Goal: Task Accomplishment & Management: Complete application form

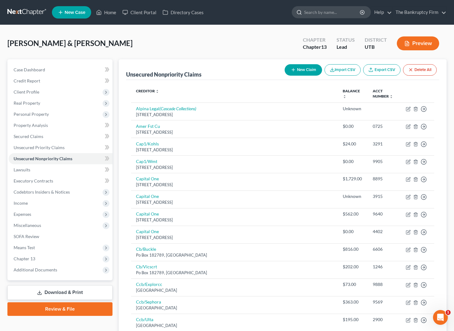
click at [342, 17] on input "search" at bounding box center [332, 11] width 57 height 11
type input "[PERSON_NAME]"
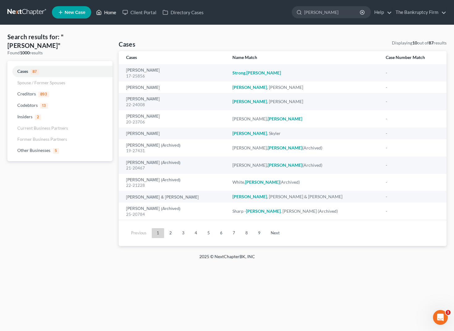
click at [109, 13] on link "Home" at bounding box center [106, 12] width 26 height 11
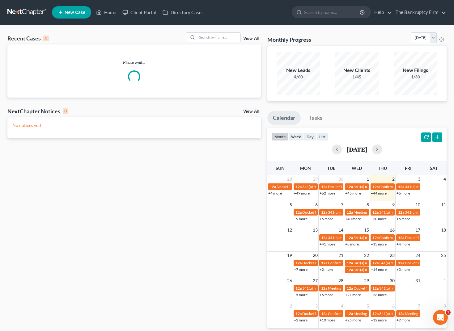
click at [251, 38] on link "View All" at bounding box center [250, 38] width 15 height 4
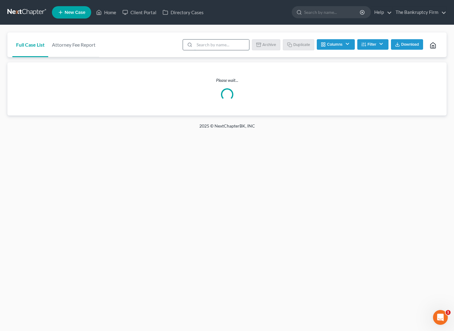
click at [208, 48] on input "search" at bounding box center [221, 45] width 55 height 10
type input "[PERSON_NAME]"
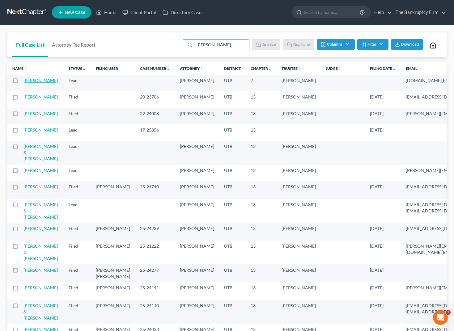
click at [30, 82] on link "[PERSON_NAME]" at bounding box center [40, 80] width 34 height 5
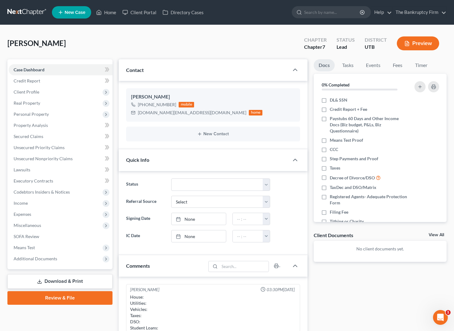
scroll to position [48, 0]
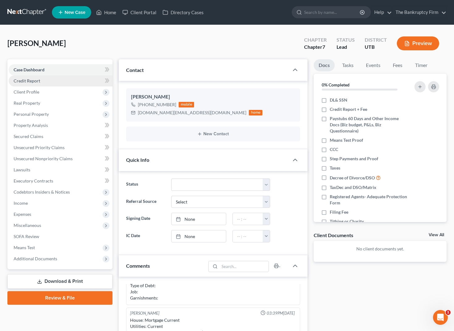
click at [42, 83] on link "Credit Report" at bounding box center [61, 80] width 104 height 11
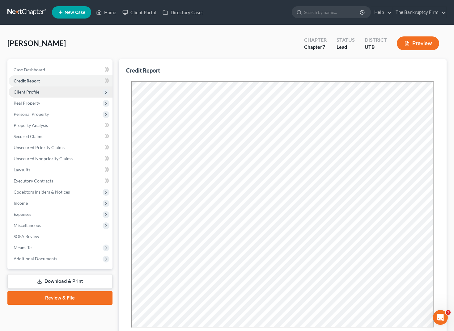
click at [54, 91] on span "Client Profile" at bounding box center [61, 91] width 104 height 11
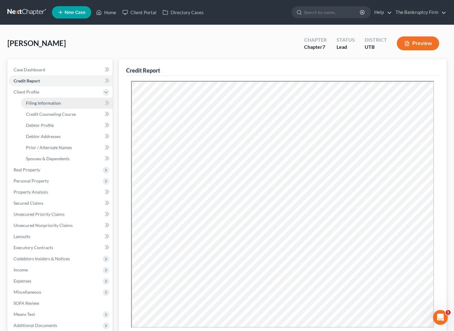
click at [59, 104] on span "Filing Information" at bounding box center [43, 102] width 35 height 5
select select "1"
select select "0"
select select "81"
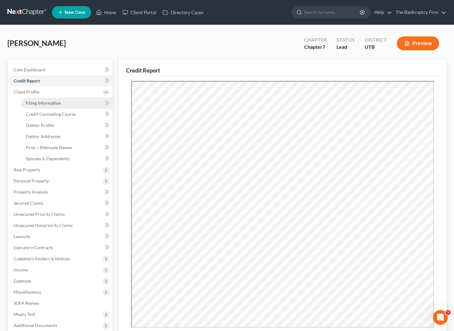
select select "0"
select select "46"
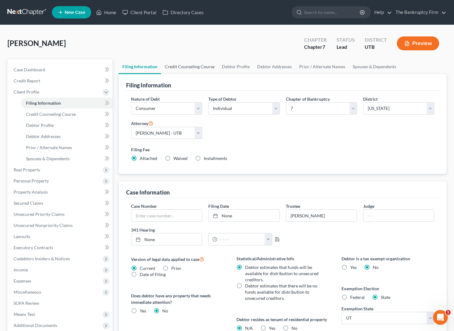
click at [194, 64] on link "Credit Counseling Course" at bounding box center [189, 66] width 57 height 15
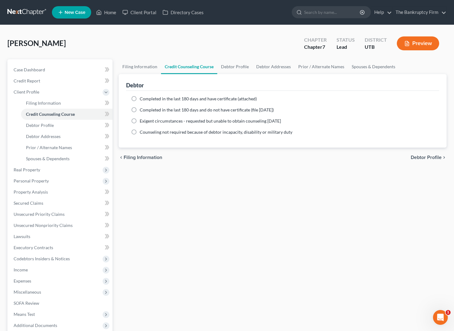
click at [140, 99] on label "Completed in the last 180 days and have certificate (attached)" at bounding box center [198, 99] width 117 height 6
click at [142, 99] on input "Completed in the last 180 days and have certificate (attached)" at bounding box center [144, 98] width 4 height 4
radio input "true"
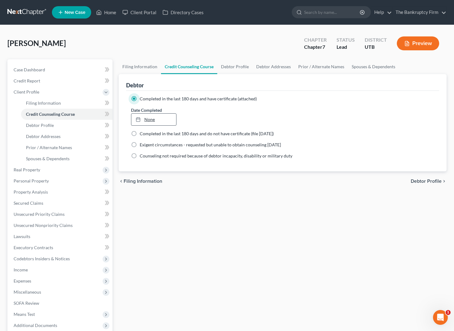
click at [154, 121] on link "None" at bounding box center [153, 120] width 45 height 12
type input "[DATE]"
click at [238, 68] on link "Debtor Profile" at bounding box center [234, 66] width 35 height 15
select select "1"
select select "7"
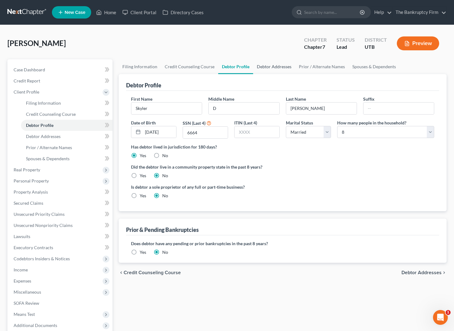
click at [269, 66] on link "Debtor Addresses" at bounding box center [274, 66] width 42 height 15
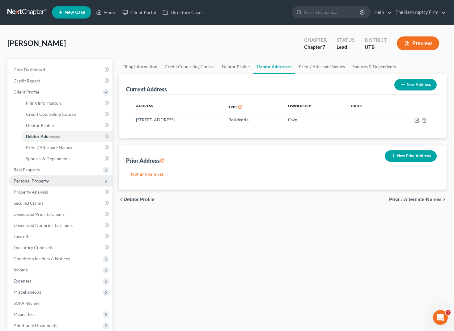
click at [43, 181] on span "Personal Property" at bounding box center [31, 180] width 35 height 5
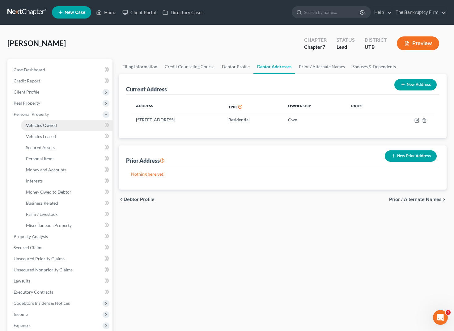
click at [57, 125] on link "Vehicles Owned" at bounding box center [66, 125] width 91 height 11
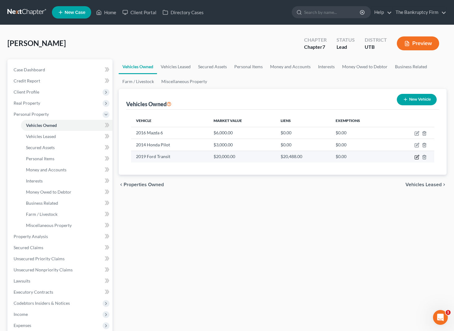
click at [418, 157] on icon "button" at bounding box center [417, 156] width 3 height 3
select select "0"
select select "7"
select select "3"
select select "0"
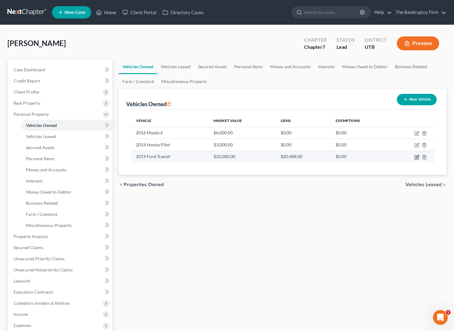
select select "46"
select select "0"
select select "2"
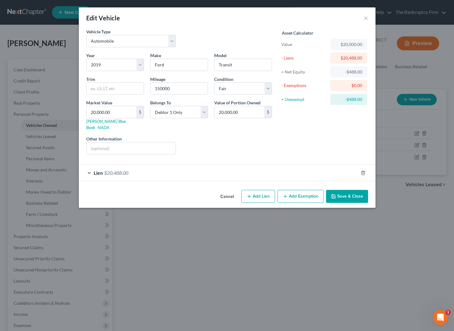
click at [94, 170] on span "Lien" at bounding box center [98, 173] width 9 height 6
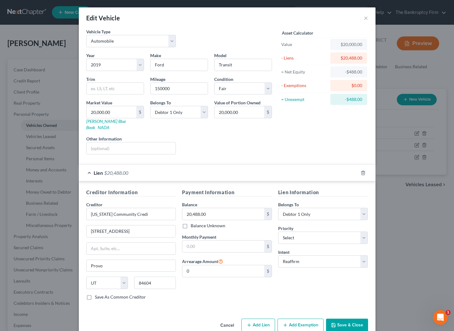
scroll to position [7, 0]
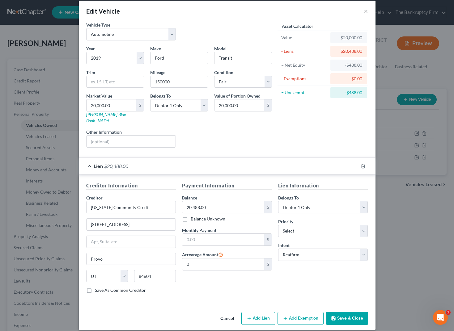
click at [352, 312] on button "Save & Close" at bounding box center [347, 318] width 42 height 13
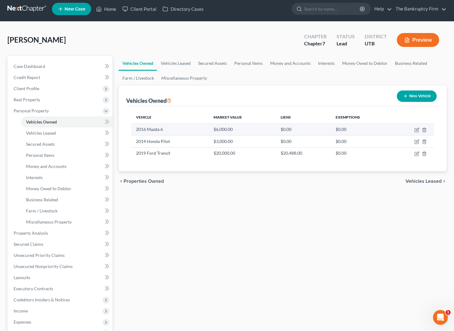
scroll to position [4, 0]
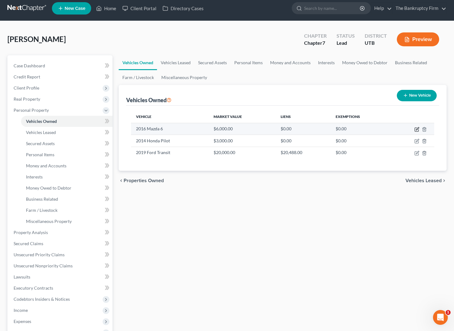
click at [417, 128] on icon "button" at bounding box center [416, 129] width 5 height 5
select select "0"
select select "10"
select select "0"
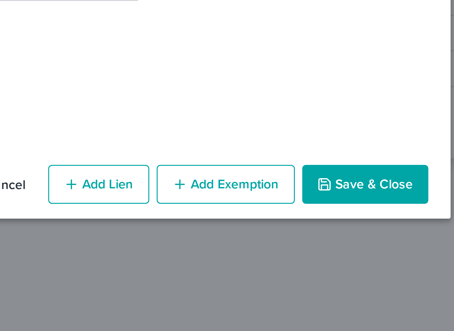
click at [325, 176] on div "Cancel Add Lien Add Lease Add Exemption Save & Close" at bounding box center [227, 180] width 296 height 20
click at [302, 173] on button "Add Exemption" at bounding box center [300, 179] width 46 height 13
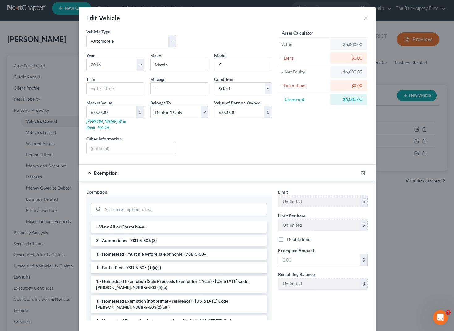
drag, startPoint x: 140, startPoint y: 235, endPoint x: 155, endPoint y: 233, distance: 15.6
click at [140, 235] on li "3 - Automobiles - 78B-5-506 (3)" at bounding box center [179, 240] width 176 height 11
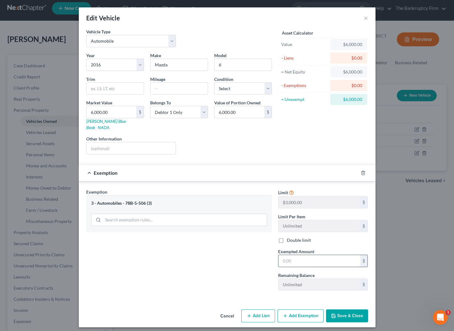
click at [294, 256] on input "text" at bounding box center [319, 261] width 82 height 12
type input "3,000"
click at [354, 311] on button "Save & Close" at bounding box center [347, 315] width 42 height 13
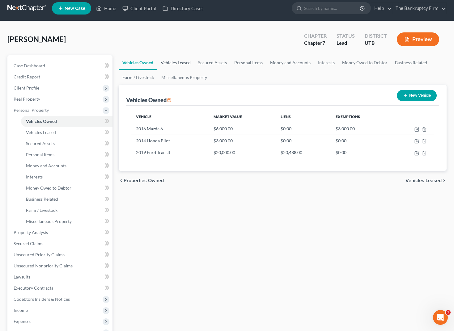
click at [178, 63] on link "Vehicles Leased" at bounding box center [175, 62] width 37 height 15
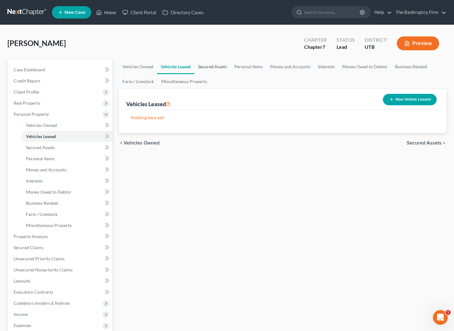
click at [209, 65] on link "Secured Assets" at bounding box center [212, 66] width 36 height 15
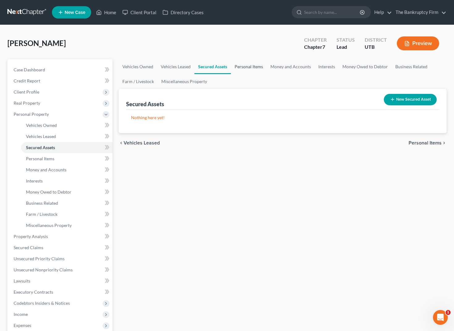
click at [254, 65] on link "Personal Items" at bounding box center [249, 66] width 36 height 15
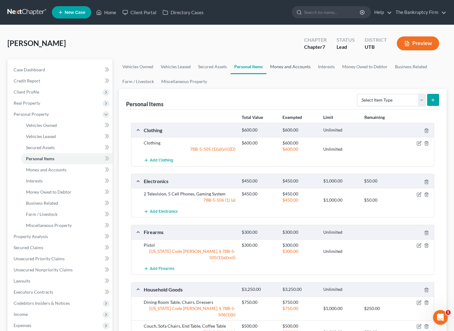
click at [286, 67] on link "Money and Accounts" at bounding box center [290, 66] width 48 height 15
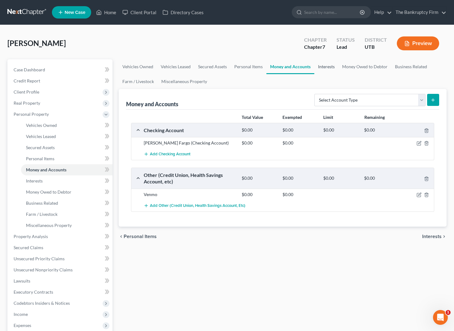
click at [325, 66] on link "Interests" at bounding box center [326, 66] width 24 height 15
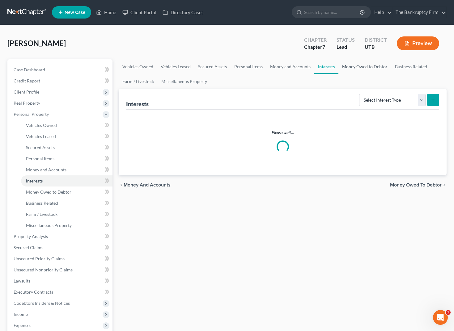
click at [369, 67] on link "Money Owed to Debtor" at bounding box center [364, 66] width 53 height 15
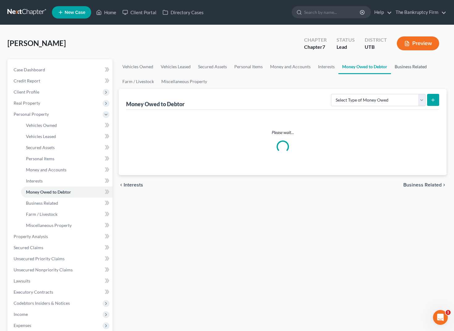
click at [412, 67] on link "Business Related" at bounding box center [411, 66] width 40 height 15
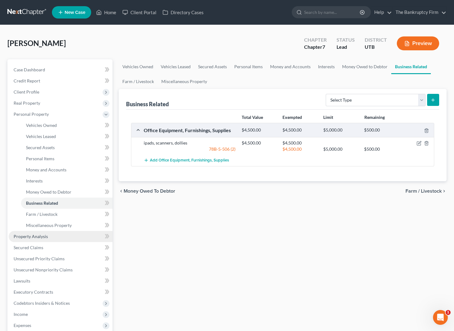
click at [37, 239] on span "Property Analysis" at bounding box center [31, 236] width 34 height 5
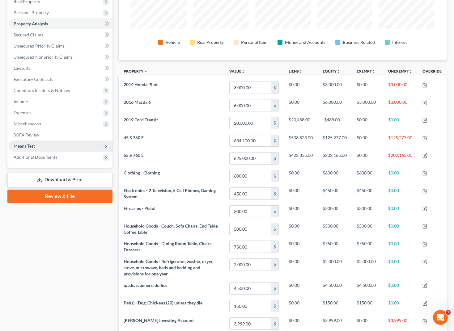
scroll to position [74, 0]
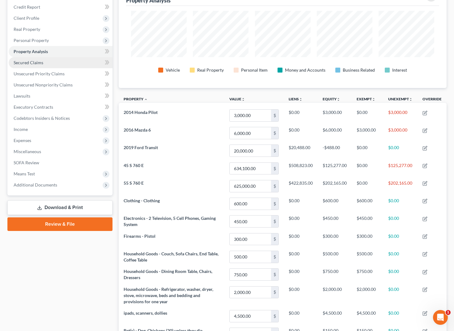
click at [38, 62] on span "Secured Claims" at bounding box center [29, 62] width 30 height 5
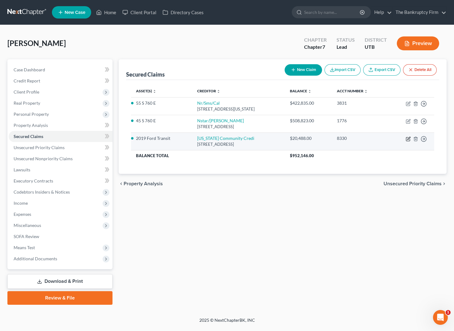
click at [408, 138] on icon "button" at bounding box center [408, 138] width 3 height 3
select select "46"
select select "2"
select select "0"
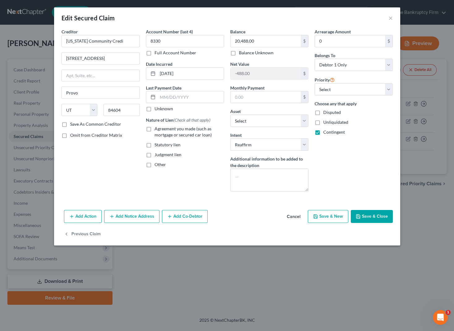
click at [133, 218] on button "Add Notice Address" at bounding box center [131, 216] width 55 height 13
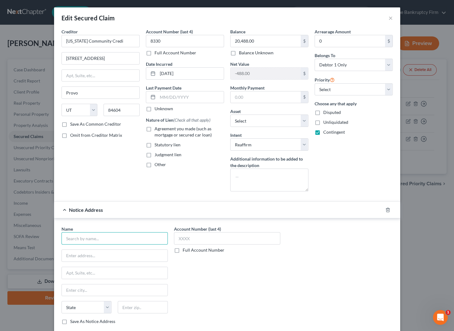
click at [107, 244] on input "text" at bounding box center [114, 238] width 106 height 12
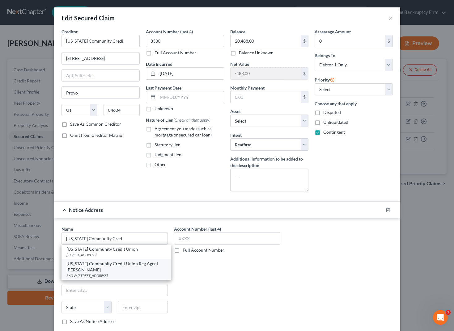
click at [121, 266] on div "[US_STATE] Community Credit Union Reg Agent [PERSON_NAME]" at bounding box center [115, 267] width 99 height 12
type input "[US_STATE] Community Credit Union Reg Agent [PERSON_NAME]"
type input "360 W 4800 N"
type input "Provo"
select select "46"
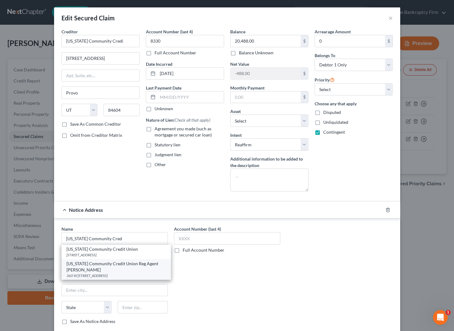
type input "84604"
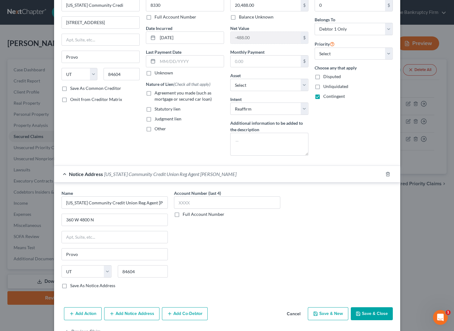
scroll to position [55, 0]
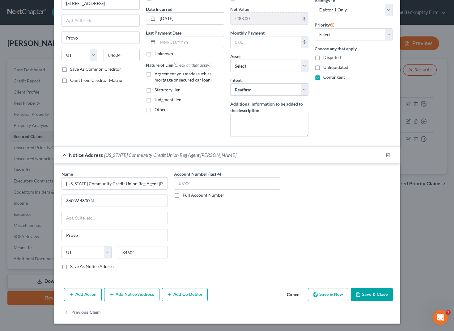
click at [374, 296] on button "Save & Close" at bounding box center [371, 294] width 42 height 13
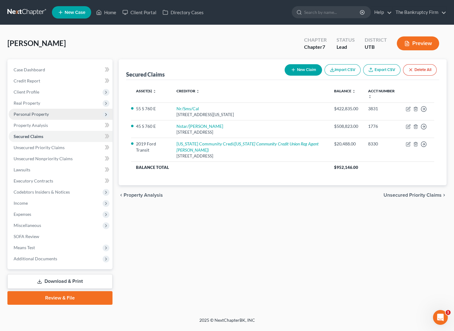
click at [43, 114] on span "Personal Property" at bounding box center [31, 113] width 35 height 5
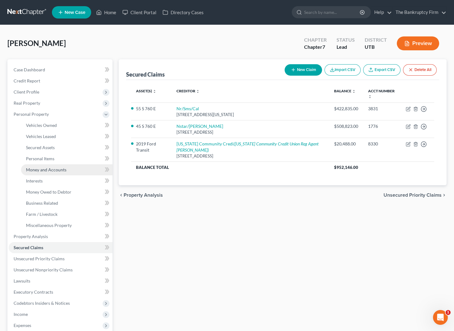
click at [46, 169] on span "Money and Accounts" at bounding box center [46, 169] width 40 height 5
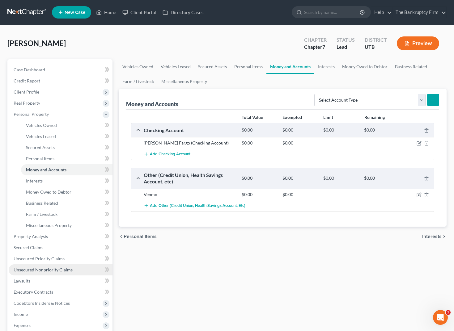
click at [47, 271] on span "Unsecured Nonpriority Claims" at bounding box center [43, 269] width 59 height 5
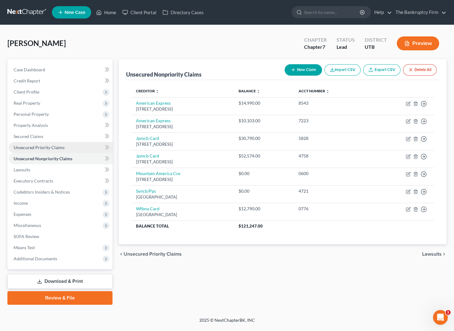
click at [35, 147] on span "Unsecured Priority Claims" at bounding box center [39, 147] width 51 height 5
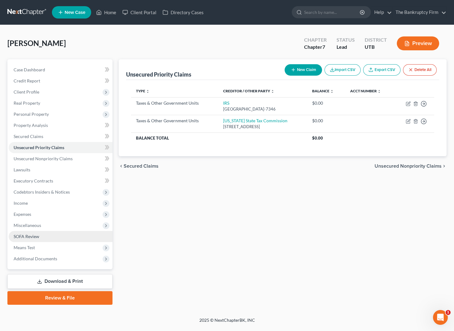
click at [35, 235] on span "SOFA Review" at bounding box center [27, 236] width 26 height 5
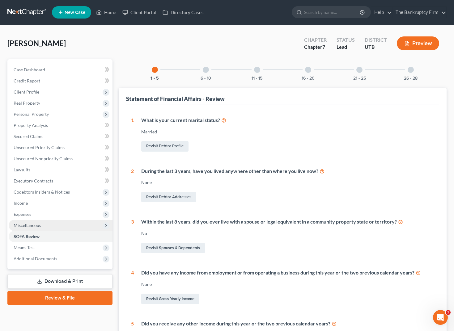
click at [29, 224] on span "Miscellaneous" at bounding box center [27, 225] width 27 height 5
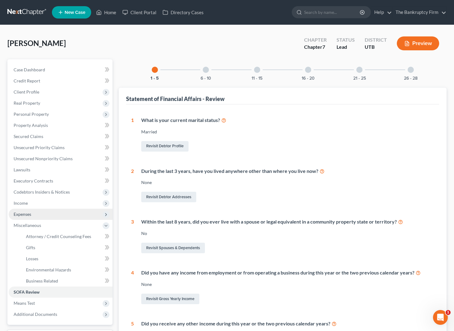
click at [27, 212] on span "Expenses" at bounding box center [23, 214] width 18 height 5
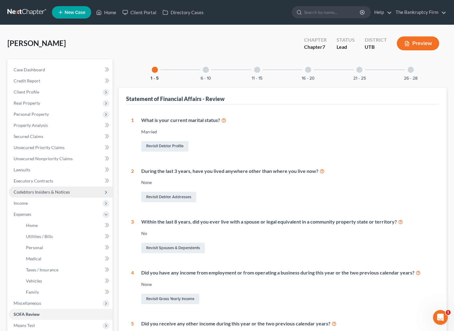
click at [28, 190] on span "Codebtors Insiders & Notices" at bounding box center [42, 191] width 56 height 5
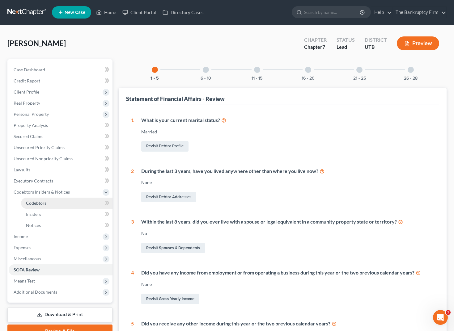
click at [38, 201] on span "Codebtors" at bounding box center [36, 202] width 20 height 5
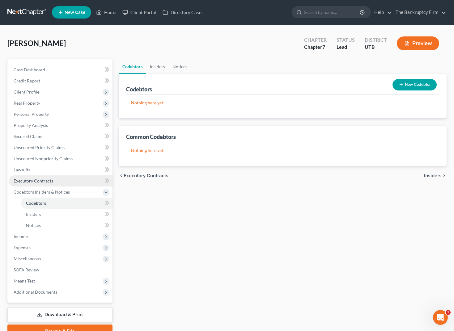
click at [26, 181] on span "Executory Contracts" at bounding box center [34, 180] width 40 height 5
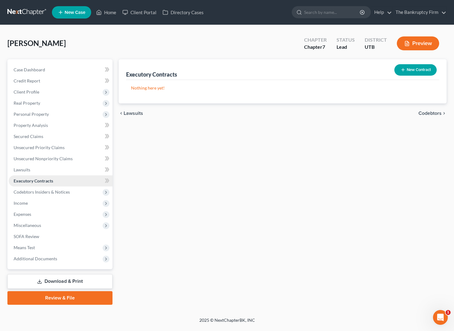
click at [32, 176] on link "Executory Contracts" at bounding box center [61, 180] width 104 height 11
click at [23, 169] on span "Lawsuits" at bounding box center [22, 169] width 17 height 5
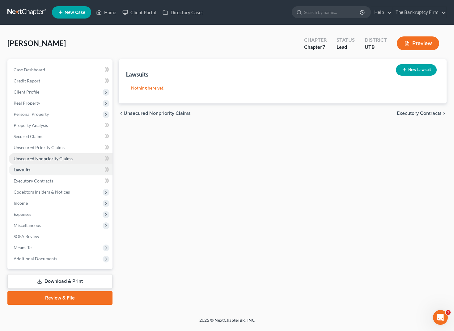
click at [26, 157] on span "Unsecured Nonpriority Claims" at bounding box center [43, 158] width 59 height 5
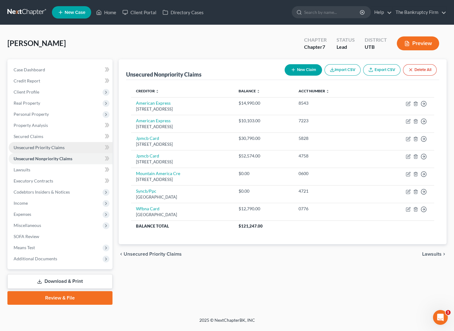
click at [34, 146] on span "Unsecured Priority Claims" at bounding box center [39, 147] width 51 height 5
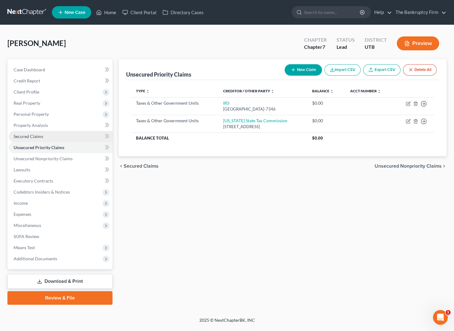
click at [28, 136] on span "Secured Claims" at bounding box center [29, 136] width 30 height 5
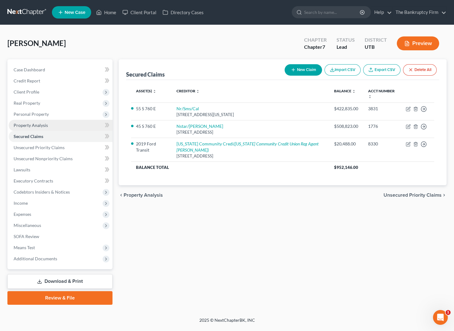
click at [29, 124] on span "Property Analysis" at bounding box center [31, 125] width 34 height 5
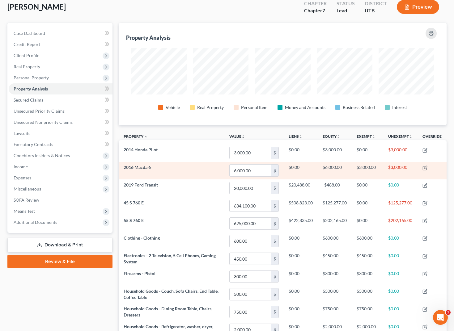
scroll to position [25, 0]
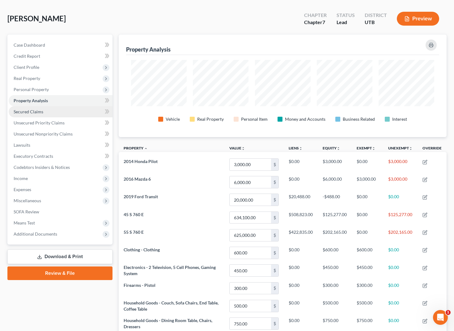
click at [53, 112] on link "Secured Claims" at bounding box center [61, 111] width 104 height 11
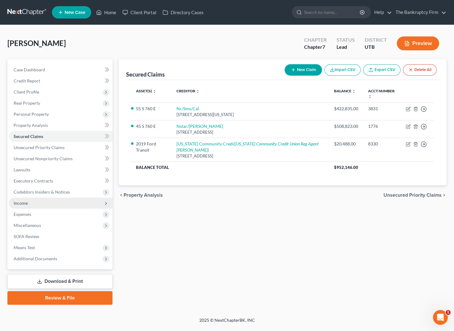
click at [32, 201] on span "Income" at bounding box center [61, 203] width 104 height 11
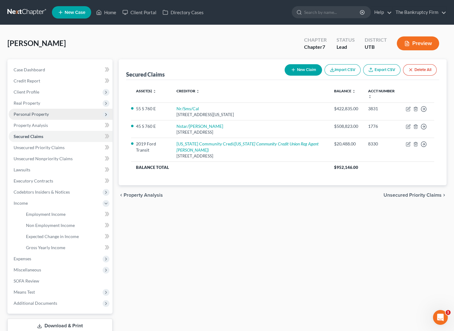
click at [34, 114] on span "Personal Property" at bounding box center [31, 113] width 35 height 5
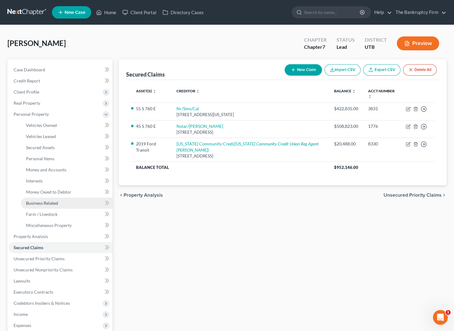
click at [51, 204] on span "Business Related" at bounding box center [42, 202] width 32 height 5
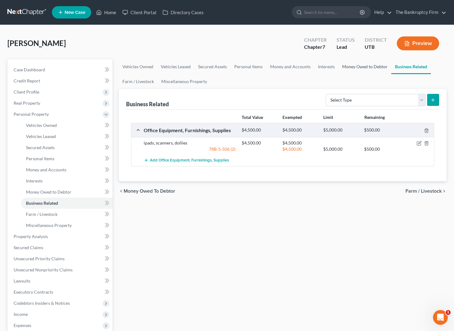
click at [358, 67] on link "Money Owed to Debtor" at bounding box center [364, 66] width 53 height 15
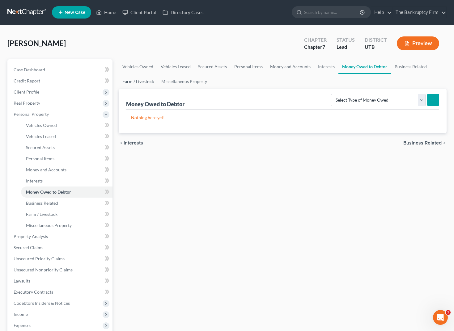
click at [130, 81] on link "Farm / Livestock" at bounding box center [138, 81] width 39 height 15
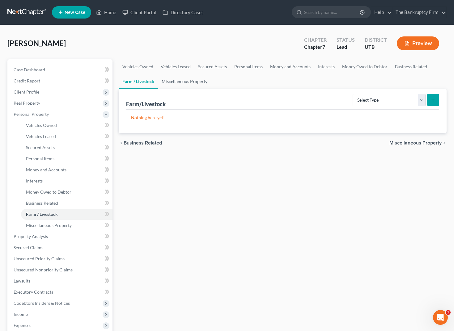
click at [179, 82] on link "Miscellaneous Property" at bounding box center [184, 81] width 53 height 15
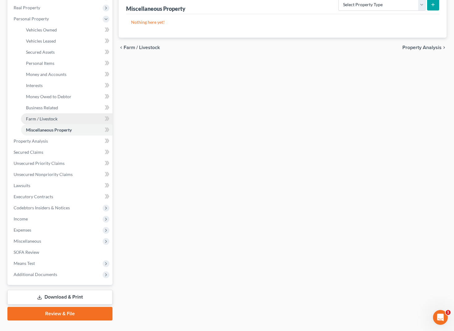
scroll to position [104, 0]
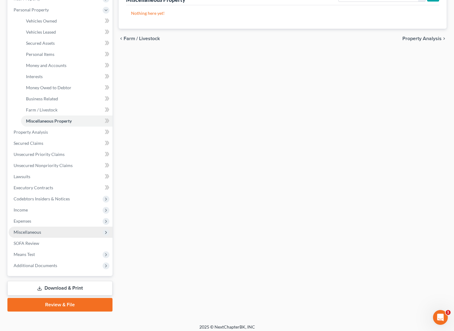
click at [32, 233] on span "Miscellaneous" at bounding box center [27, 231] width 27 height 5
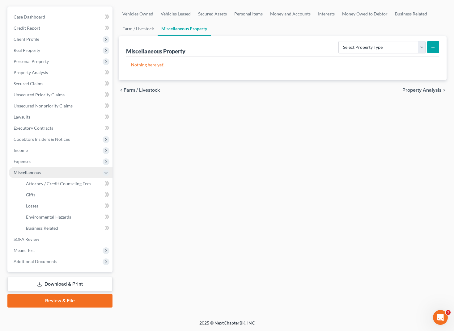
scroll to position [53, 0]
click at [54, 227] on span "Business Related" at bounding box center [42, 227] width 32 height 5
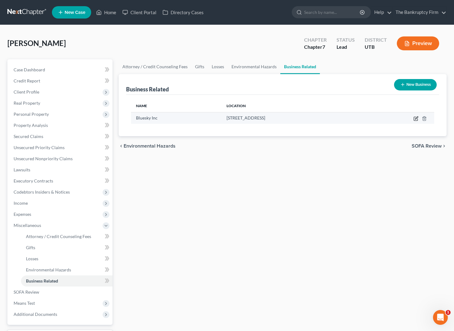
click at [416, 119] on icon "button" at bounding box center [416, 117] width 3 height 3
select select "member"
select select "46"
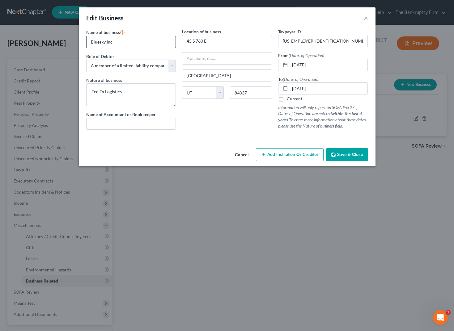
click at [101, 41] on input "Bluesky Inc" at bounding box center [130, 42] width 89 height 12
type input "Blusky Inc"
click at [352, 157] on span "Save & Close" at bounding box center [350, 154] width 26 height 5
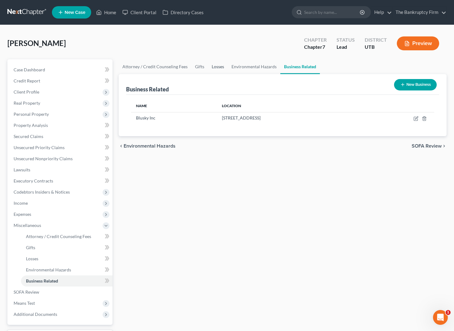
click at [218, 67] on link "Losses" at bounding box center [218, 66] width 20 height 15
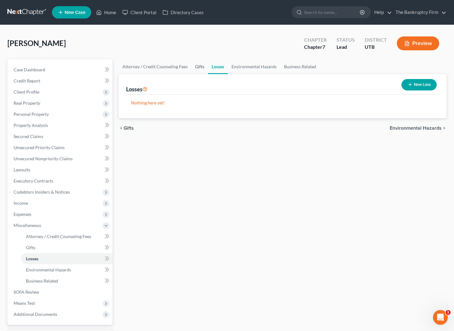
click at [199, 65] on link "Gifts" at bounding box center [199, 66] width 17 height 15
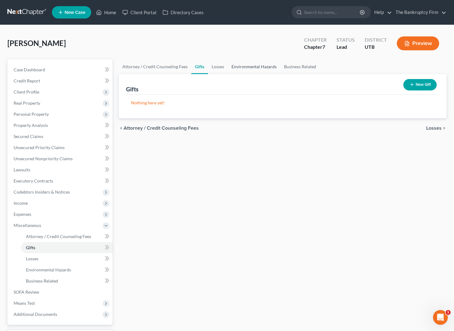
click at [255, 66] on link "Environmental Hazards" at bounding box center [254, 66] width 52 height 15
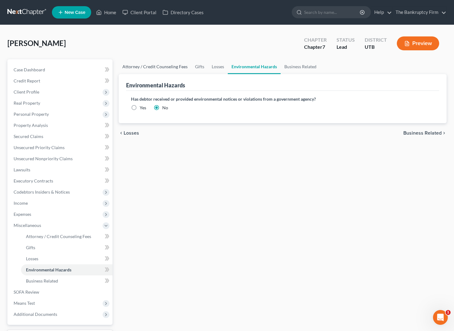
click at [156, 65] on link "Attorney / Credit Counseling Fees" at bounding box center [155, 66] width 73 height 15
select select "0"
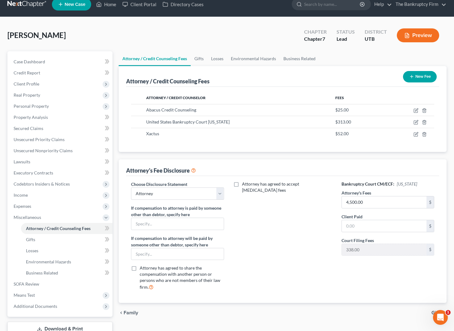
scroll to position [9, 0]
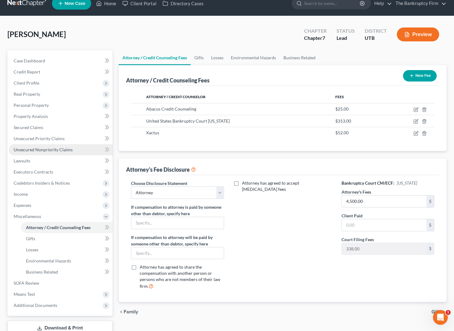
click at [53, 148] on span "Unsecured Nonpriority Claims" at bounding box center [43, 149] width 59 height 5
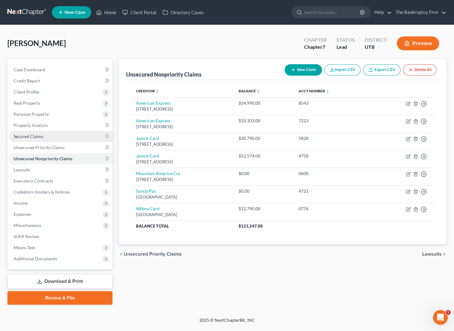
click at [28, 135] on span "Secured Claims" at bounding box center [29, 136] width 30 height 5
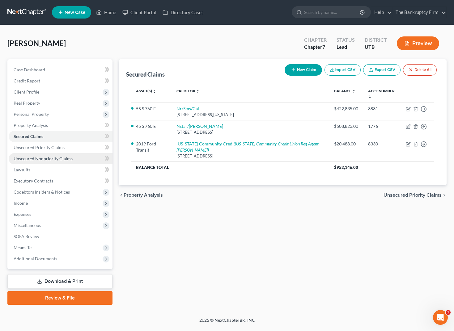
click at [37, 160] on span "Unsecured Nonpriority Claims" at bounding box center [43, 158] width 59 height 5
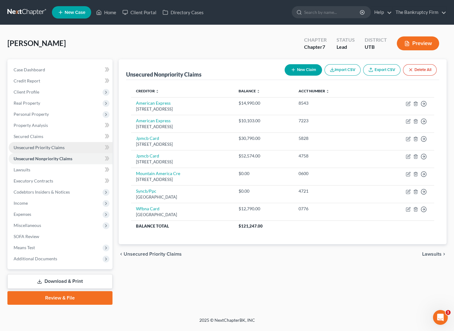
click at [34, 147] on span "Unsecured Priority Claims" at bounding box center [39, 147] width 51 height 5
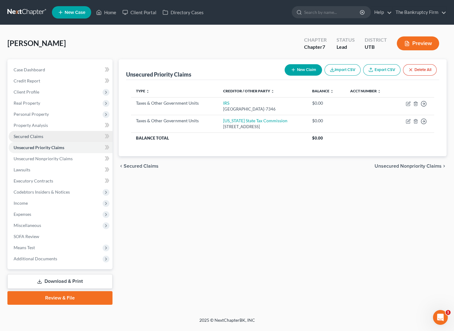
click at [28, 137] on span "Secured Claims" at bounding box center [29, 136] width 30 height 5
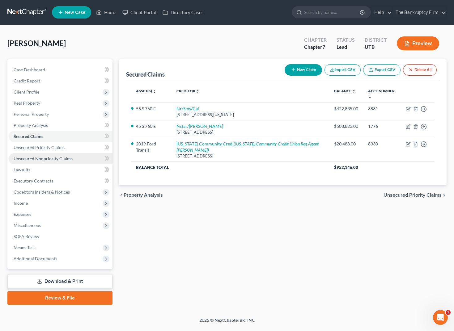
click at [41, 158] on span "Unsecured Nonpriority Claims" at bounding box center [43, 158] width 59 height 5
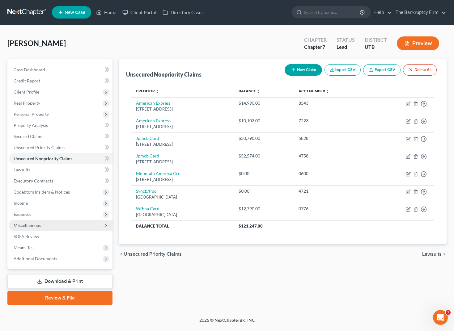
click at [37, 226] on span "Miscellaneous" at bounding box center [27, 225] width 27 height 5
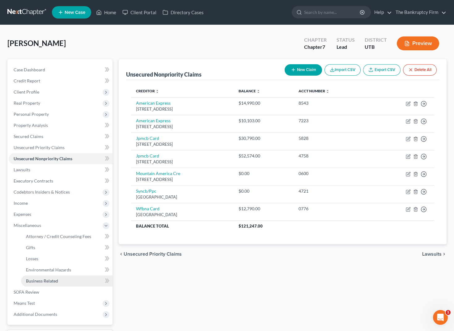
click at [50, 282] on span "Business Related" at bounding box center [42, 280] width 32 height 5
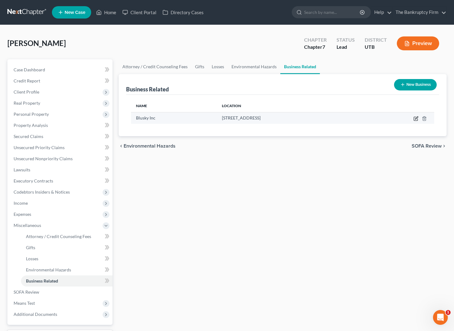
click at [418, 120] on icon "button" at bounding box center [415, 118] width 5 height 5
select select "member"
select select "46"
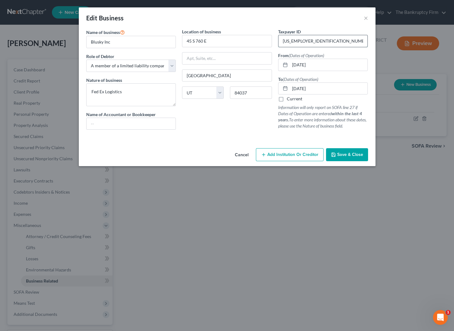
click at [320, 40] on input "[US_EMPLOYER_IDENTIFICATION_NUMBER]" at bounding box center [322, 41] width 89 height 12
click at [357, 155] on span "Save & Close" at bounding box center [350, 154] width 26 height 5
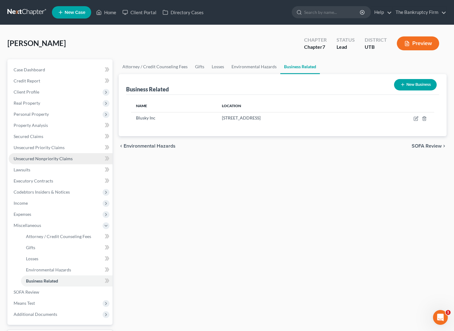
scroll to position [0, 0]
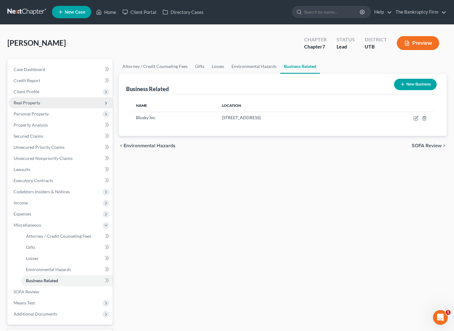
click at [48, 103] on span "Real Property" at bounding box center [61, 102] width 104 height 11
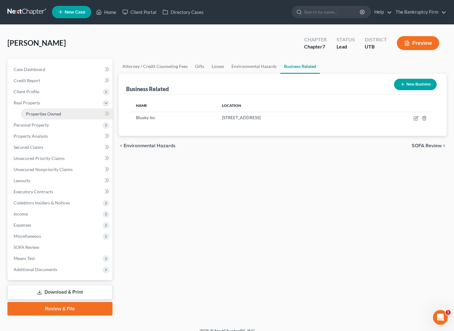
click at [50, 115] on span "Properties Owned" at bounding box center [43, 113] width 35 height 5
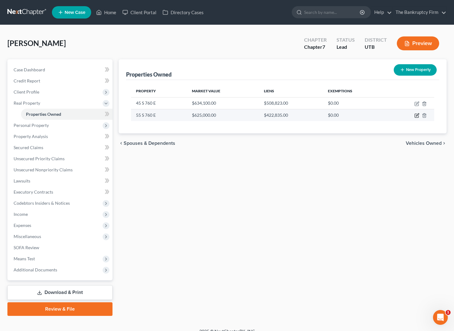
click at [417, 115] on icon "button" at bounding box center [416, 115] width 5 height 5
select select "46"
select select "0"
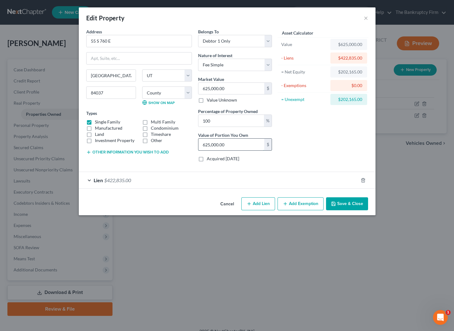
click at [238, 145] on input "625,000.00" at bounding box center [231, 145] width 66 height 12
click at [91, 179] on div "Lien $422,835.00" at bounding box center [218, 180] width 279 height 16
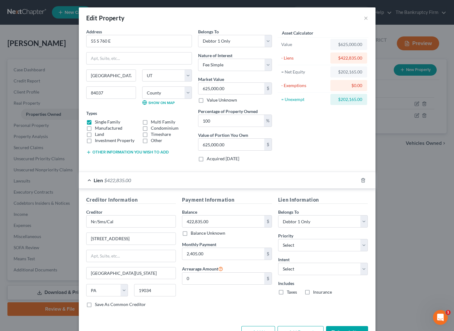
click at [89, 179] on div "Lien $422,835.00" at bounding box center [218, 180] width 279 height 16
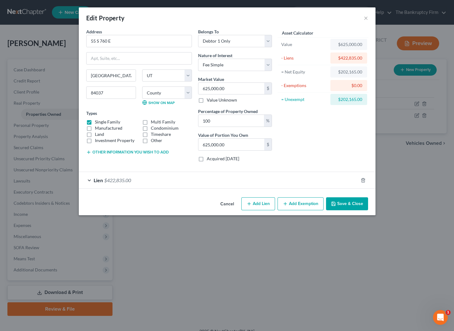
click at [252, 205] on button "Add Lien" at bounding box center [258, 203] width 34 height 13
select select "0"
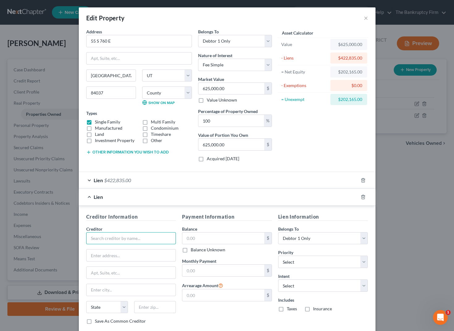
click at [115, 238] on input "text" at bounding box center [131, 238] width 90 height 12
type input "Byline Bank"
type input "[STREET_ADDRESS]"
type input "53005"
type input "Brookfield"
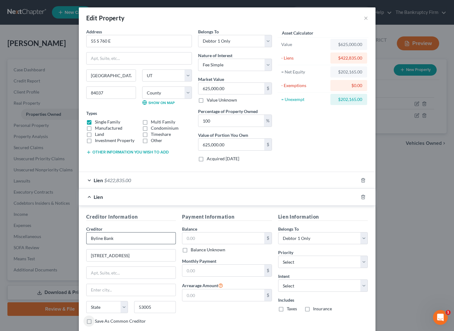
select select "52"
click at [218, 240] on input "text" at bounding box center [223, 239] width 82 height 12
type input "725,000"
click at [306, 264] on select "Select 1st 2nd 3rd 4th 5th 6th 7th 8th 9th 10th 11th 12th 13th 14th 15th 16th 1…" at bounding box center [323, 262] width 90 height 12
click at [278, 256] on select "Select 1st 2nd 3rd 4th 5th 6th 7th 8th 9th 10th 11th 12th 13th 14th 15th 16th 1…" at bounding box center [323, 262] width 90 height 12
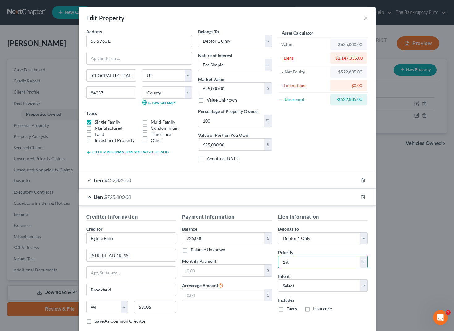
click at [299, 261] on select "Select 1st 2nd 3rd 4th 5th 6th 7th 8th 9th 10th 11th 12th 13th 14th 15th 16th 1…" at bounding box center [323, 262] width 90 height 12
select select "1"
click at [278, 256] on select "Select 1st 2nd 3rd 4th 5th 6th 7th 8th 9th 10th 11th 12th 13th 14th 15th 16th 1…" at bounding box center [323, 262] width 90 height 12
click at [300, 283] on select "Select Surrender Redeem Reaffirm Avoid Other" at bounding box center [323, 285] width 90 height 12
select select "0"
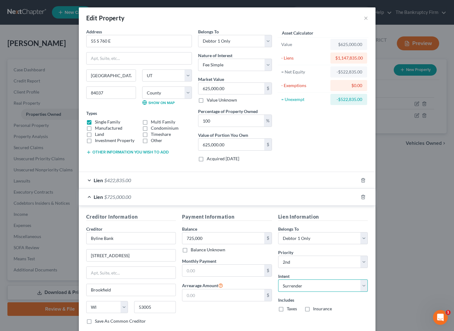
click at [278, 279] on select "Select Surrender Redeem Reaffirm Avoid Other" at bounding box center [323, 285] width 90 height 12
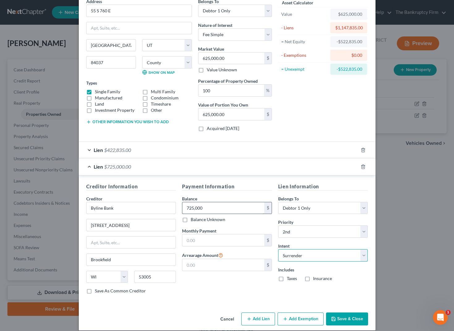
scroll to position [37, 0]
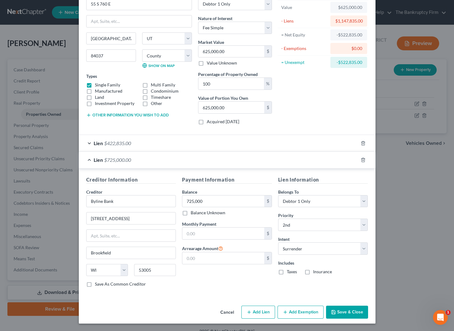
click at [351, 312] on button "Save & Close" at bounding box center [347, 312] width 42 height 13
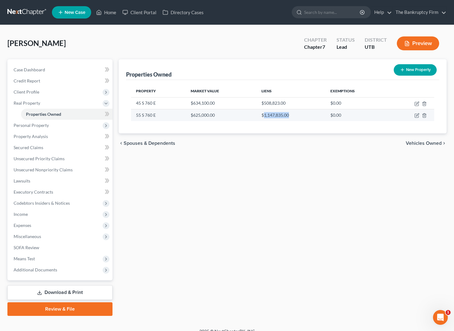
drag, startPoint x: 263, startPoint y: 115, endPoint x: 301, endPoint y: 115, distance: 37.7
click at [301, 115] on td "$1,147,835.00" at bounding box center [290, 115] width 69 height 12
drag, startPoint x: 214, startPoint y: 115, endPoint x: 193, endPoint y: 117, distance: 20.8
click at [193, 117] on td "$625,000.00" at bounding box center [221, 115] width 71 height 12
click at [210, 132] on div "Property Market Value Liens Exemptions 45 S 760 E $634,100.00 $508,823.00 $0.00…" at bounding box center [282, 106] width 313 height 53
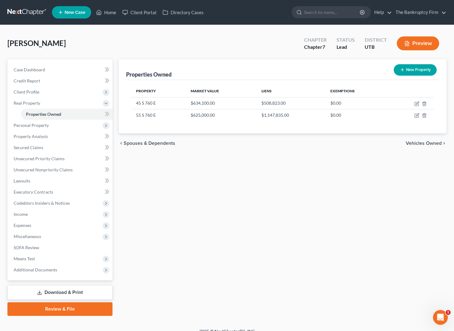
drag, startPoint x: 212, startPoint y: 159, endPoint x: 210, endPoint y: 152, distance: 7.2
click at [212, 159] on div "Properties Owned New Property Property Market Value Liens Exemptions 45 S 760 E…" at bounding box center [282, 187] width 334 height 257
click at [203, 122] on div "Property Market Value Liens Exemptions 45 S 760 E $634,100.00 $508,823.00 $0.00…" at bounding box center [282, 106] width 313 height 53
click at [418, 115] on icon "button" at bounding box center [416, 115] width 5 height 5
select select "46"
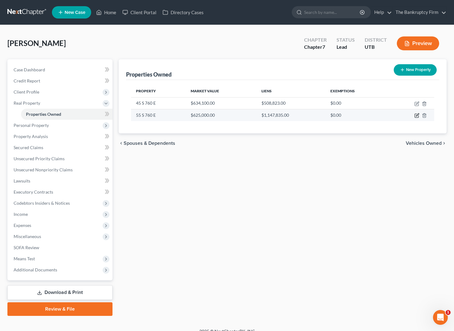
select select "5"
select select "0"
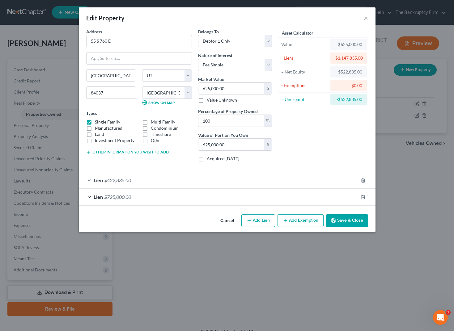
click at [89, 179] on div "Lien $422,835.00" at bounding box center [218, 180] width 279 height 16
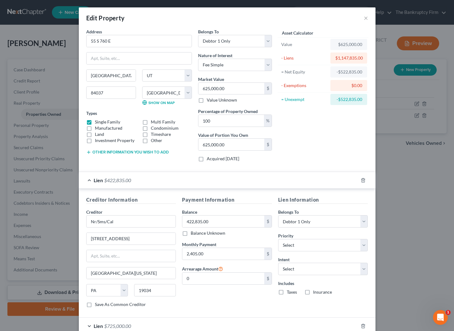
click at [90, 180] on div "Lien $422,835.00" at bounding box center [218, 180] width 279 height 16
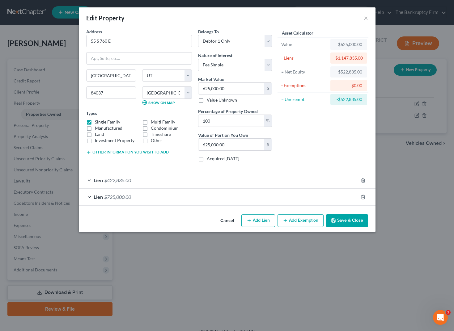
click at [356, 220] on button "Save & Close" at bounding box center [347, 220] width 42 height 13
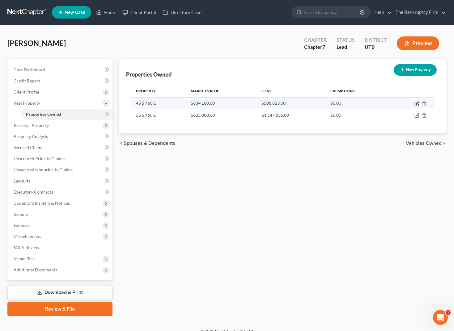
click at [418, 102] on icon "button" at bounding box center [417, 103] width 3 height 3
select select "46"
select select "5"
select select "3"
select select "0"
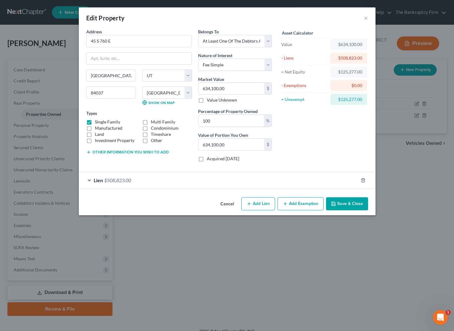
click at [303, 201] on button "Add Exemption" at bounding box center [300, 203] width 46 height 13
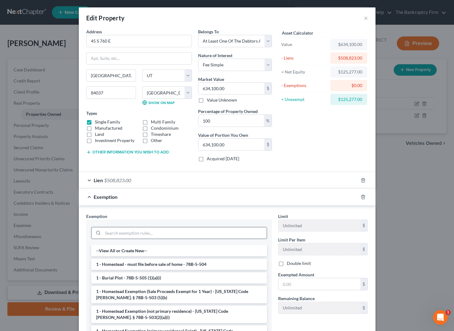
click at [121, 234] on input "search" at bounding box center [185, 233] width 164 height 12
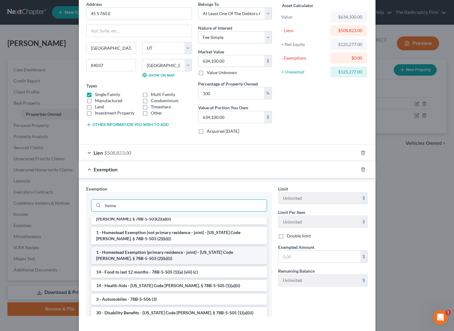
scroll to position [73, 0]
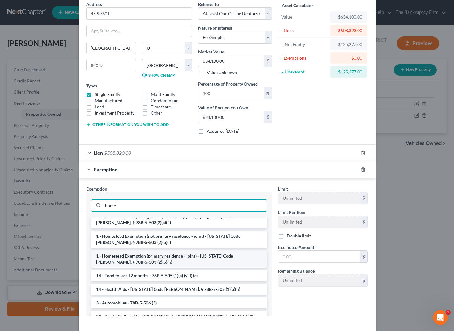
type input "home"
click at [149, 259] on li "1 - Homestead Exemption (primary residence - joint) - [US_STATE] Code [PERSON_N…" at bounding box center [179, 258] width 176 height 17
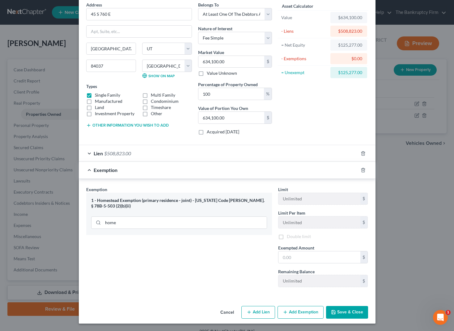
scroll to position [27, 0]
click at [303, 257] on input "text" at bounding box center [319, 258] width 82 height 12
type input "52,400"
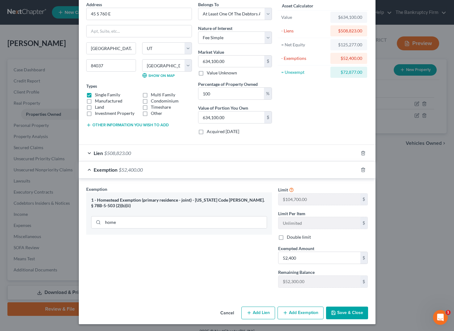
click at [350, 312] on button "Save & Close" at bounding box center [347, 313] width 42 height 13
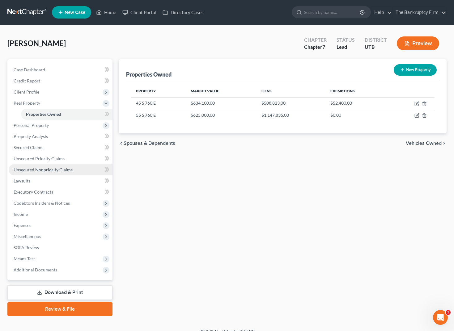
click at [41, 170] on span "Unsecured Nonpriority Claims" at bounding box center [43, 169] width 59 height 5
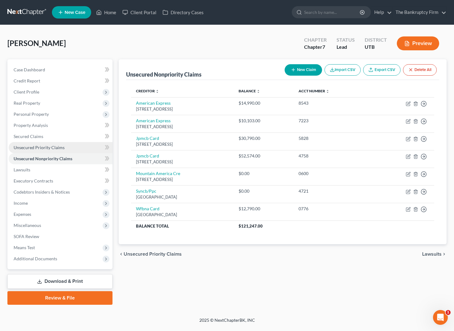
click at [41, 145] on span "Unsecured Priority Claims" at bounding box center [39, 147] width 51 height 5
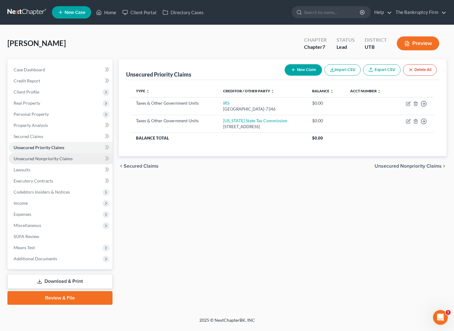
click at [42, 157] on span "Unsecured Nonpriority Claims" at bounding box center [43, 158] width 59 height 5
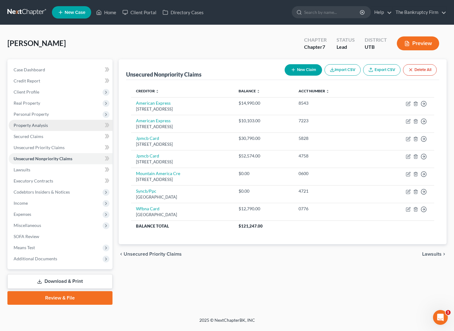
click at [40, 125] on span "Property Analysis" at bounding box center [31, 125] width 34 height 5
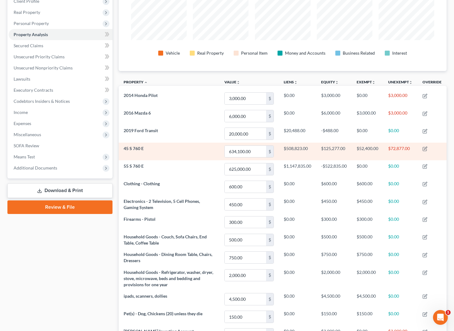
scroll to position [94, 0]
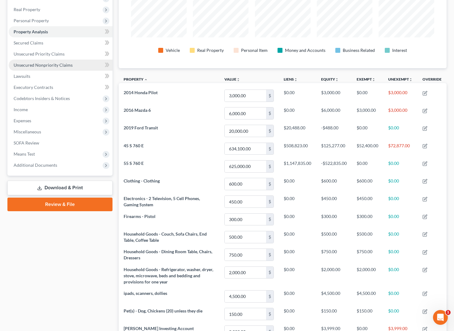
click at [54, 63] on span "Unsecured Nonpriority Claims" at bounding box center [43, 64] width 59 height 5
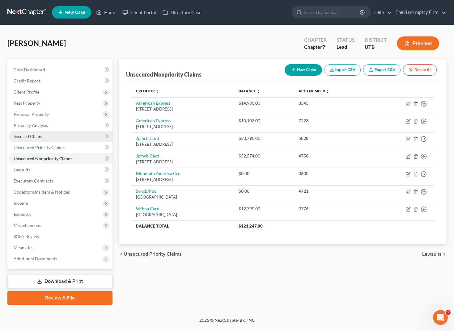
click at [33, 137] on span "Secured Claims" at bounding box center [29, 136] width 30 height 5
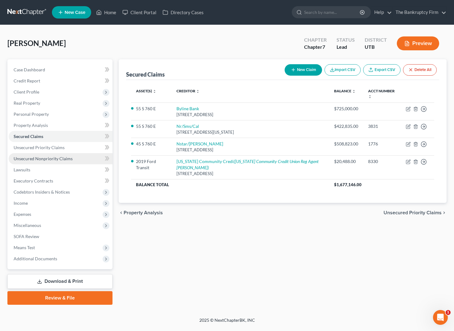
click at [41, 160] on span "Unsecured Nonpriority Claims" at bounding box center [43, 158] width 59 height 5
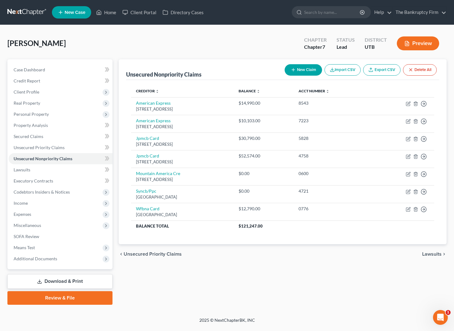
click at [173, 42] on div "[PERSON_NAME] Upgraded Chapter Chapter 7 Status Lead District UTB Preview" at bounding box center [226, 45] width 439 height 27
click at [38, 136] on span "Secured Claims" at bounding box center [29, 136] width 30 height 5
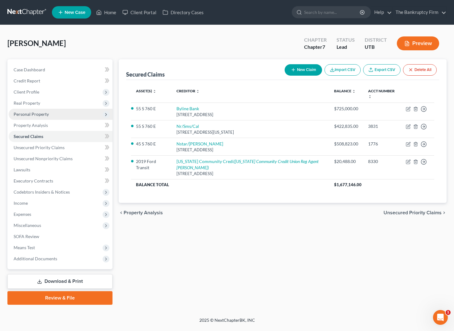
click at [32, 112] on span "Personal Property" at bounding box center [31, 113] width 35 height 5
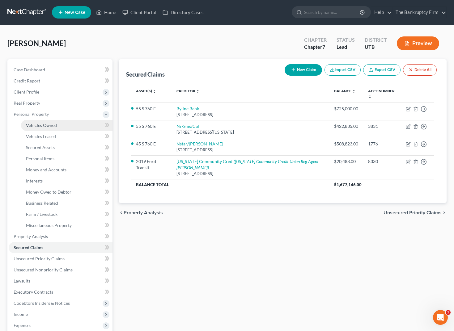
click at [67, 124] on link "Vehicles Owned" at bounding box center [66, 125] width 91 height 11
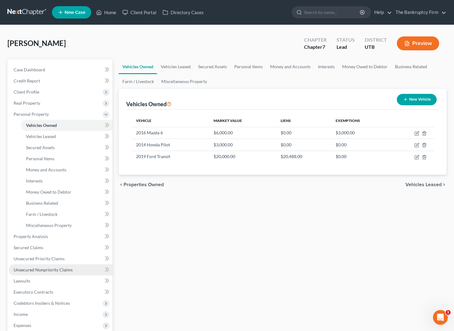
click at [61, 268] on span "Unsecured Nonpriority Claims" at bounding box center [43, 269] width 59 height 5
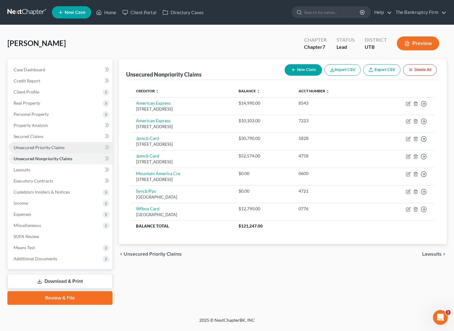
click at [30, 147] on span "Unsecured Priority Claims" at bounding box center [39, 147] width 51 height 5
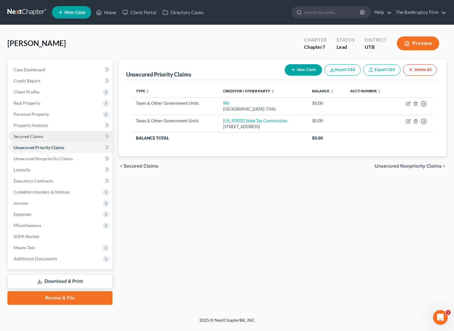
click at [30, 135] on span "Secured Claims" at bounding box center [29, 136] width 30 height 5
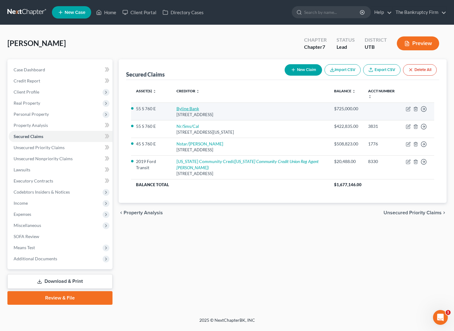
click at [187, 109] on link "Byline Bank" at bounding box center [187, 108] width 23 height 5
select select "52"
select select "0"
select select "1"
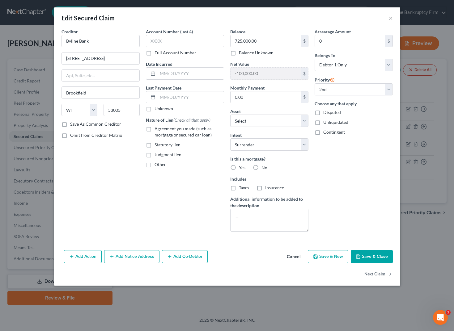
click at [375, 258] on button "Save & Close" at bounding box center [371, 256] width 42 height 13
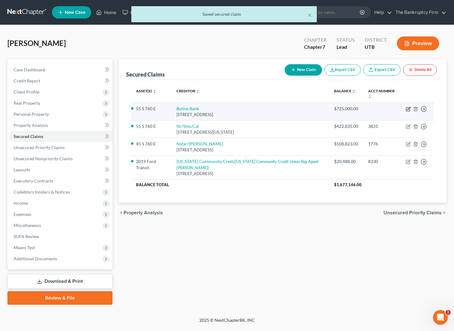
click at [407, 108] on icon "button" at bounding box center [407, 109] width 5 height 5
select select "52"
select select "0"
select select "1"
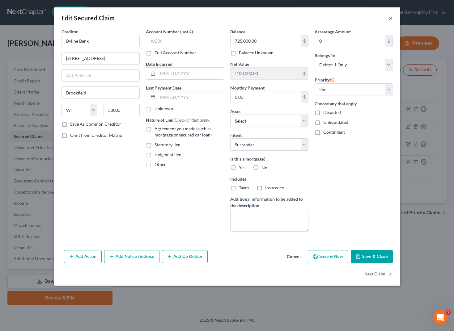
click at [389, 18] on button "×" at bounding box center [390, 17] width 4 height 7
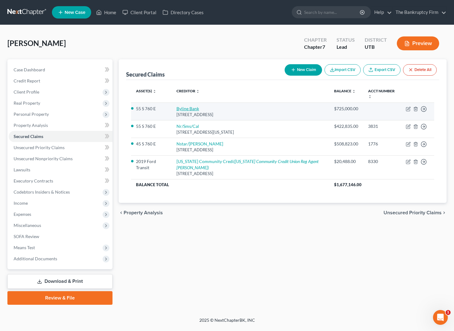
click at [185, 109] on link "Byline Bank" at bounding box center [187, 108] width 23 height 5
select select "52"
select select "18"
select select "0"
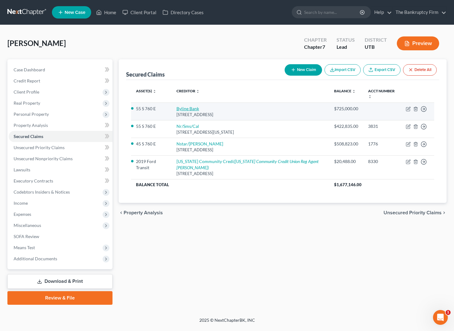
select select "1"
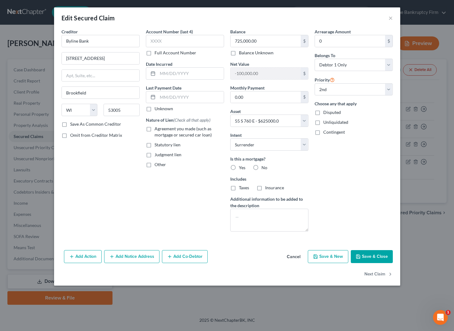
click at [373, 256] on button "Save & Close" at bounding box center [371, 256] width 42 height 13
select select
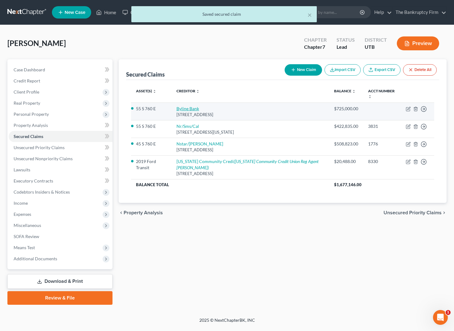
click at [191, 109] on link "Byline Bank" at bounding box center [187, 108] width 23 height 5
select select "52"
select select "0"
select select "1"
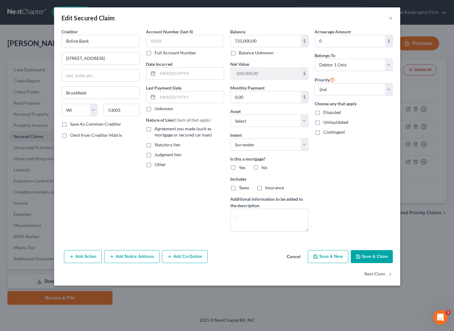
click at [372, 254] on button "Save & Close" at bounding box center [371, 256] width 42 height 13
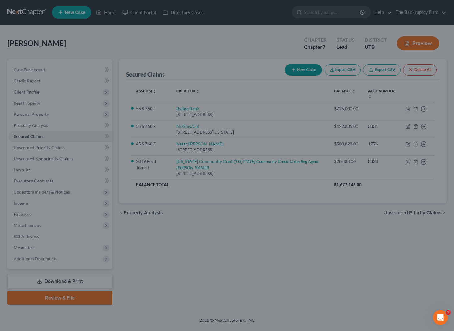
select select "18"
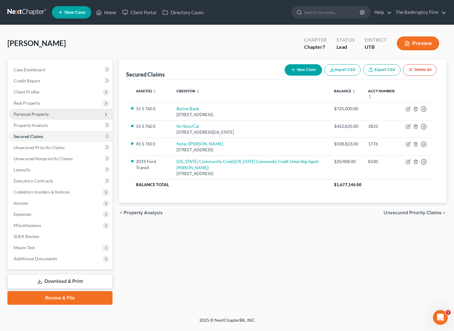
click at [43, 115] on span "Personal Property" at bounding box center [31, 113] width 35 height 5
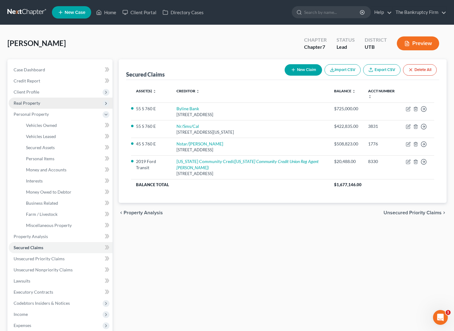
click at [31, 102] on span "Real Property" at bounding box center [27, 102] width 27 height 5
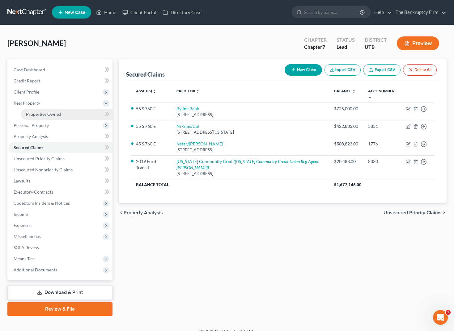
click at [47, 114] on span "Properties Owned" at bounding box center [43, 113] width 35 height 5
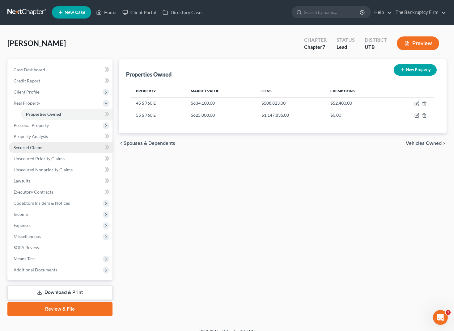
click at [43, 147] on link "Secured Claims" at bounding box center [61, 147] width 104 height 11
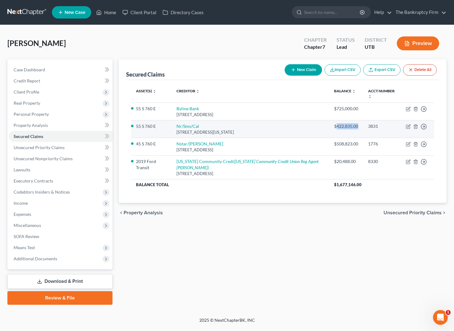
drag, startPoint x: 334, startPoint y: 127, endPoint x: 356, endPoint y: 128, distance: 22.0
click at [356, 128] on td "$422,835.00" at bounding box center [346, 129] width 34 height 18
click at [207, 125] on td "Nr/Sms/[GEOGRAPHIC_DATA][STREET_ADDRESS][US_STATE]" at bounding box center [250, 129] width 158 height 18
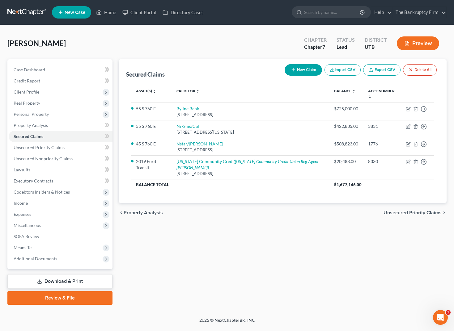
click at [219, 86] on th "Creditor expand_more expand_less unfold_more" at bounding box center [250, 94] width 158 height 18
click at [41, 158] on span "Unsecured Nonpriority Claims" at bounding box center [43, 158] width 59 height 5
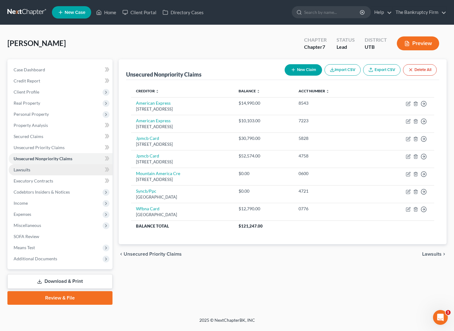
click at [44, 168] on link "Lawsuits" at bounding box center [61, 169] width 104 height 11
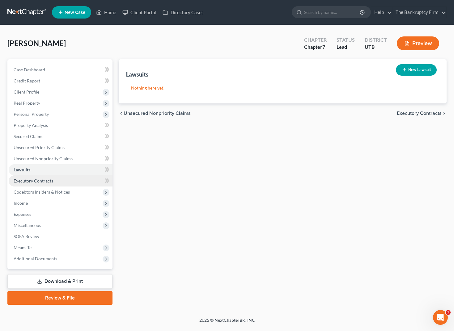
click at [49, 179] on span "Executory Contracts" at bounding box center [34, 180] width 40 height 5
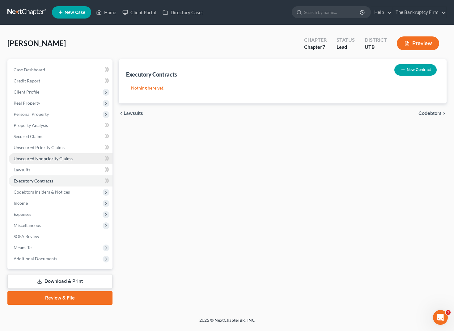
click at [37, 158] on span "Unsecured Nonpriority Claims" at bounding box center [43, 158] width 59 height 5
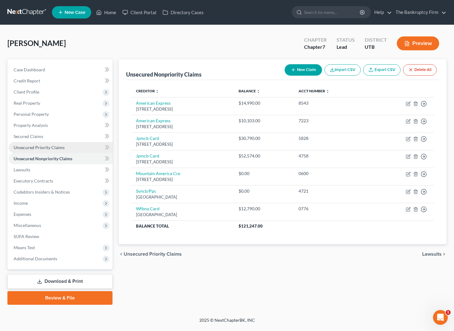
click at [49, 148] on span "Unsecured Priority Claims" at bounding box center [39, 147] width 51 height 5
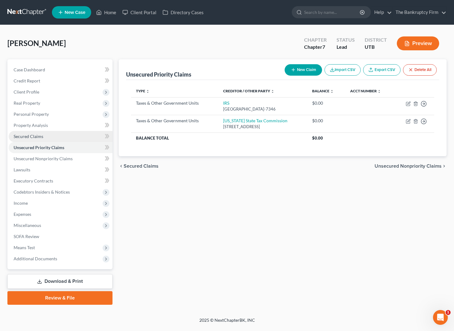
click at [33, 135] on span "Secured Claims" at bounding box center [29, 136] width 30 height 5
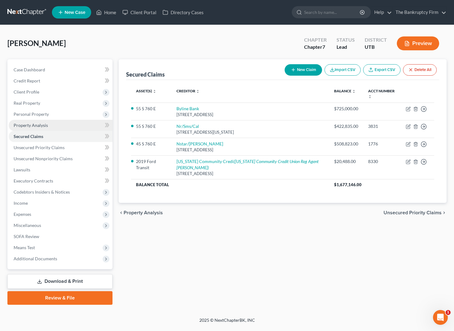
click at [36, 125] on span "Property Analysis" at bounding box center [31, 125] width 34 height 5
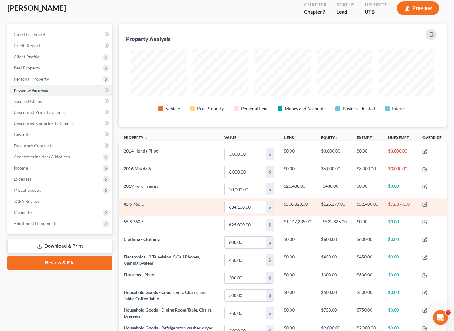
scroll to position [36, 0]
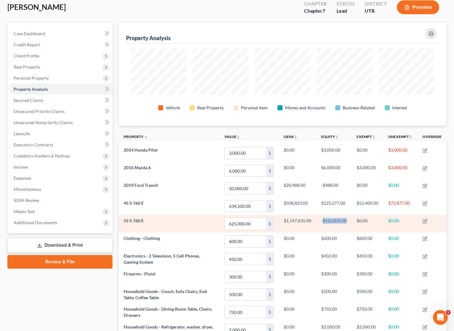
drag, startPoint x: 321, startPoint y: 221, endPoint x: 347, endPoint y: 220, distance: 26.3
click at [347, 220] on td "-$522,835.00" at bounding box center [334, 224] width 36 height 18
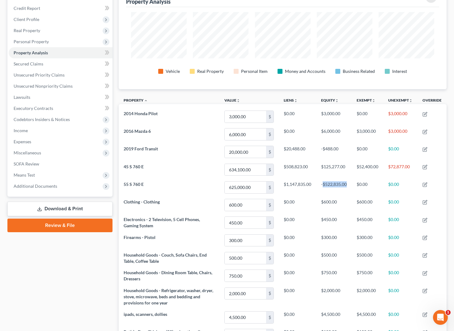
scroll to position [0, 0]
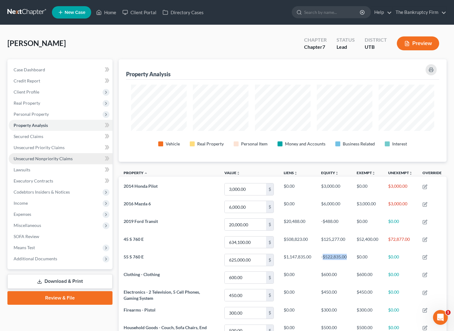
click at [39, 157] on span "Unsecured Nonpriority Claims" at bounding box center [43, 158] width 59 height 5
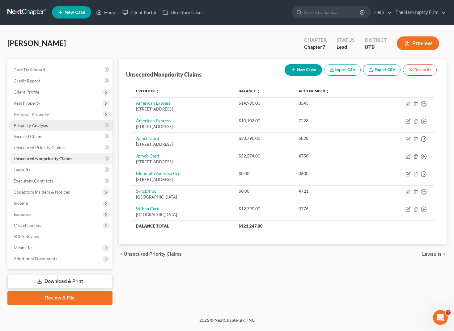
click at [33, 124] on span "Property Analysis" at bounding box center [31, 125] width 34 height 5
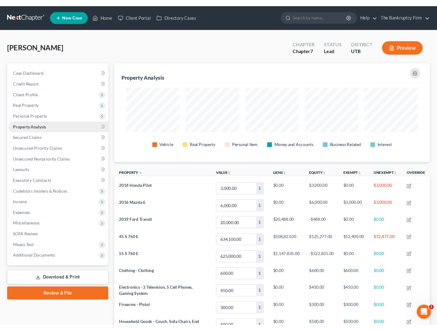
scroll to position [103, 328]
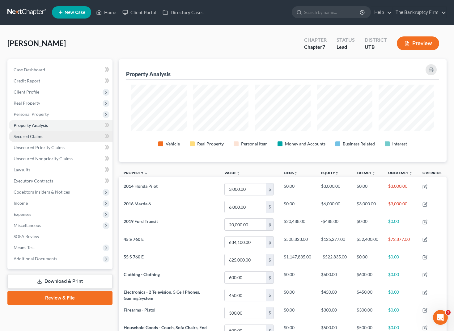
click at [47, 136] on link "Secured Claims" at bounding box center [61, 136] width 104 height 11
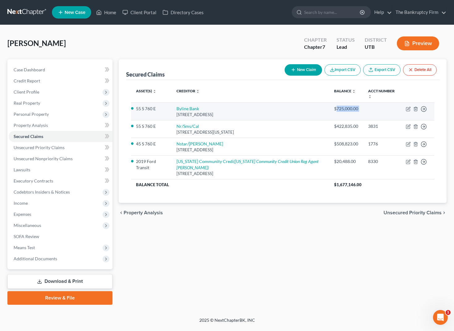
drag, startPoint x: 334, startPoint y: 108, endPoint x: 361, endPoint y: 108, distance: 27.2
click at [361, 108] on tr "55 S 760 E Byline Bank [STREET_ADDRESS] $725,000.00 Move to E Move to F Move to…" at bounding box center [282, 112] width 303 height 18
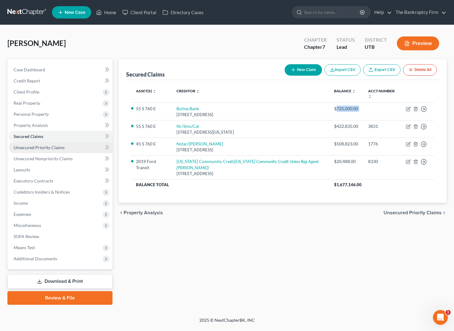
click at [33, 147] on span "Unsecured Priority Claims" at bounding box center [39, 147] width 51 height 5
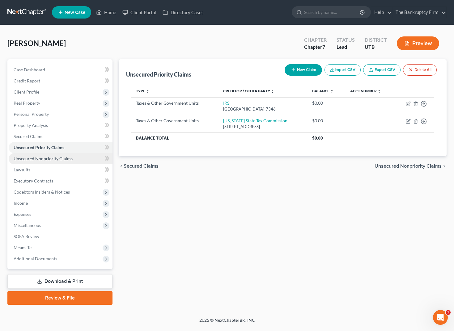
click at [51, 156] on span "Unsecured Nonpriority Claims" at bounding box center [43, 158] width 59 height 5
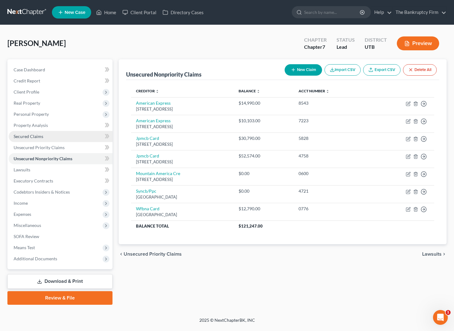
click at [25, 135] on span "Secured Claims" at bounding box center [29, 136] width 30 height 5
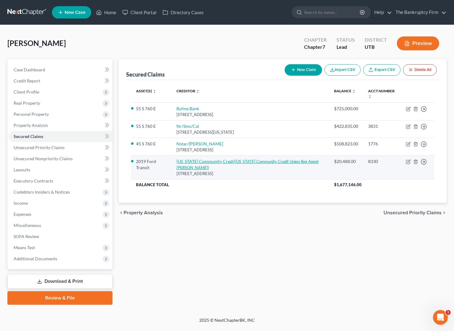
click at [190, 161] on link "[US_STATE] Community Credi ([US_STATE] Community Credit Union Reg Agent [PERSON…" at bounding box center [247, 164] width 142 height 11
select select "46"
select select "2"
select select "0"
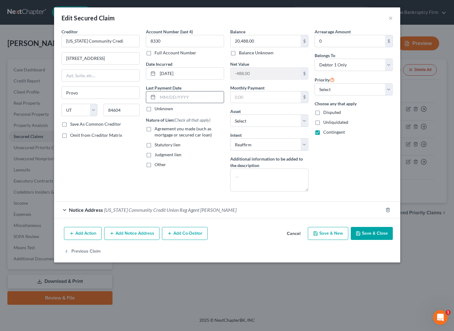
click at [198, 98] on input "text" at bounding box center [190, 97] width 66 height 12
type input "9"
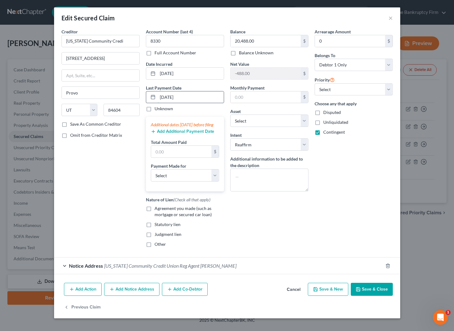
type input "[DATE]"
click at [176, 157] on input "text" at bounding box center [181, 152] width 60 height 12
type input "2,310"
click at [178, 182] on select "Select Car Credit Card Loan Repayment Mortgage Other Suppliers Or Vendors" at bounding box center [185, 175] width 68 height 12
select select "0"
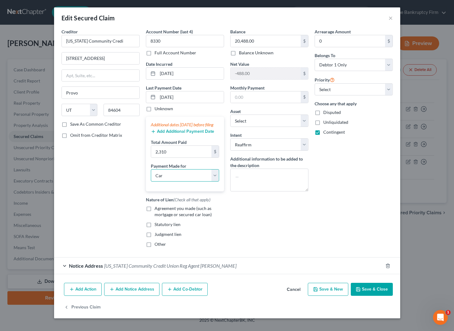
click at [151, 175] on select "Select Car Credit Card Loan Repayment Mortgage Other Suppliers Or Vendors" at bounding box center [185, 175] width 68 height 12
click at [375, 296] on button "Save & Close" at bounding box center [371, 289] width 42 height 13
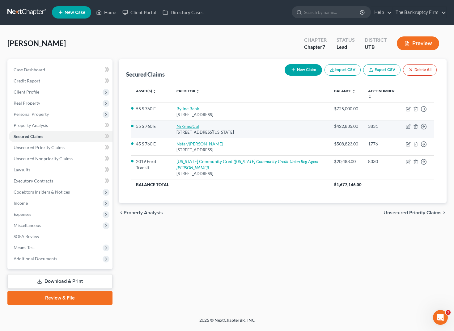
click at [195, 124] on link "Nr/Sms/Cal" at bounding box center [187, 126] width 23 height 5
select select "39"
select select "0"
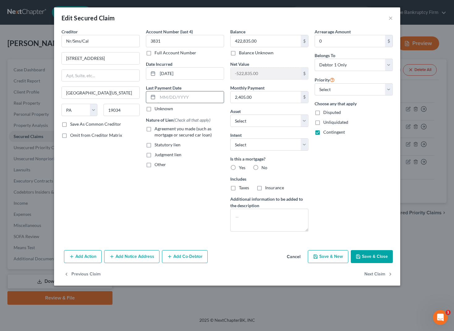
click at [192, 98] on input "text" at bounding box center [190, 97] width 66 height 12
type input "[DATE]"
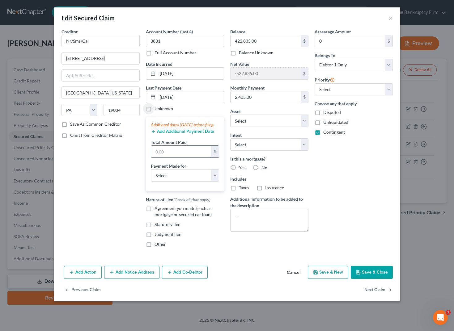
click at [166, 157] on input "text" at bounding box center [181, 152] width 60 height 12
type input "7,200"
click at [187, 181] on select "Select Car Credit Card Loan Repayment Mortgage Other Suppliers Or Vendors" at bounding box center [185, 175] width 68 height 12
select select "3"
click at [151, 175] on select "Select Car Credit Card Loan Repayment Mortgage Other Suppliers Or Vendors" at bounding box center [185, 175] width 68 height 12
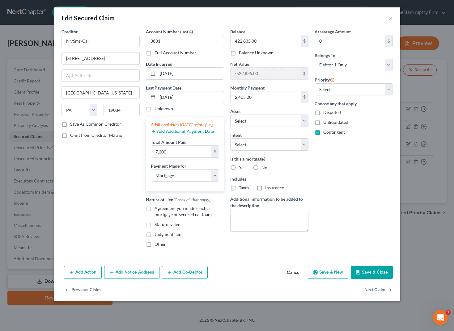
click at [376, 274] on button "Save & Close" at bounding box center [371, 272] width 42 height 13
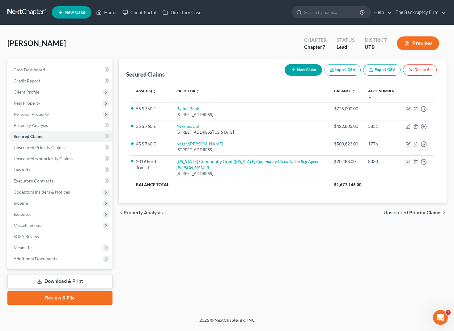
click at [117, 36] on div "[PERSON_NAME] Upgraded Chapter Chapter 7 Status Lead District UTB Preview" at bounding box center [226, 45] width 439 height 27
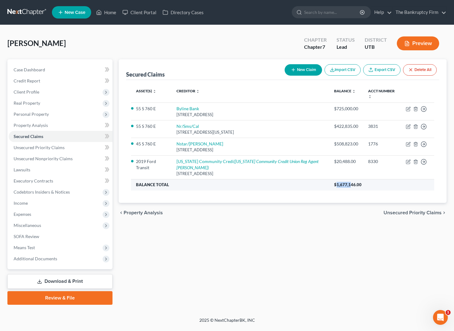
drag, startPoint x: 333, startPoint y: 185, endPoint x: 346, endPoint y: 184, distance: 13.3
click at [346, 184] on span "$1,677,146.00" at bounding box center [347, 184] width 27 height 5
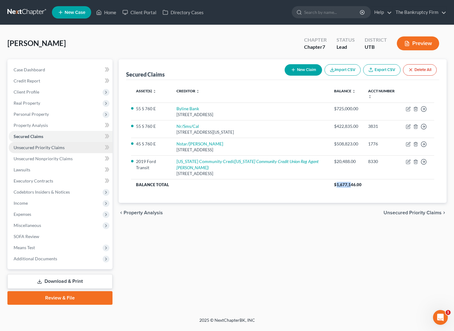
click at [66, 149] on link "Unsecured Priority Claims" at bounding box center [61, 147] width 104 height 11
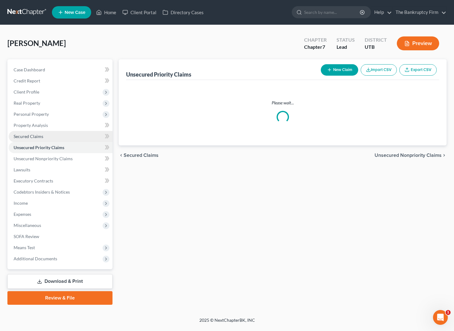
click at [45, 138] on link "Secured Claims" at bounding box center [61, 136] width 104 height 11
click at [54, 146] on span "Unsecured Priority Claims" at bounding box center [39, 147] width 51 height 5
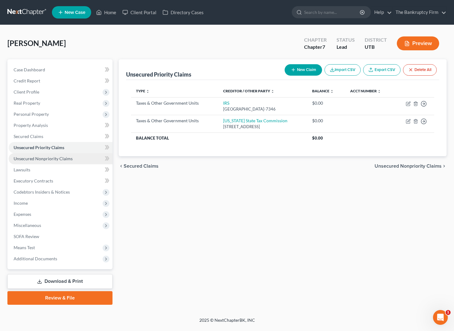
click at [45, 161] on link "Unsecured Nonpriority Claims" at bounding box center [61, 158] width 104 height 11
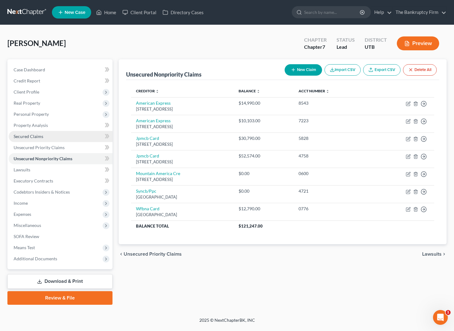
click at [59, 137] on link "Secured Claims" at bounding box center [61, 136] width 104 height 11
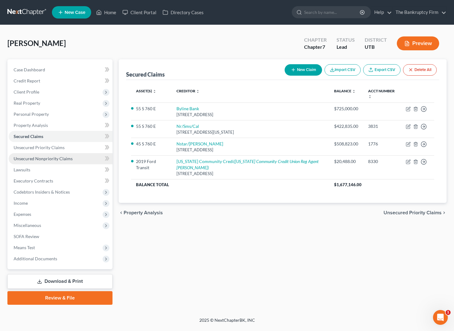
click at [53, 156] on span "Unsecured Nonpriority Claims" at bounding box center [43, 158] width 59 height 5
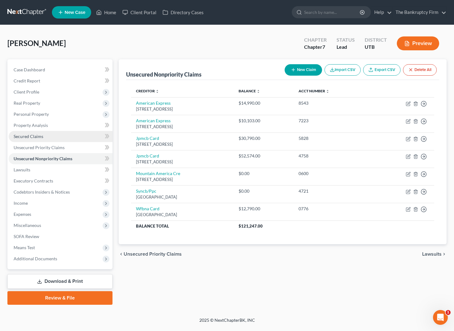
click at [37, 134] on span "Secured Claims" at bounding box center [29, 136] width 30 height 5
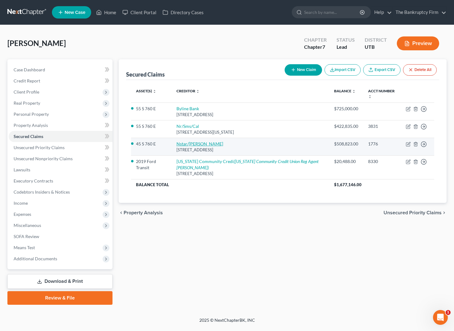
click at [198, 144] on link "Nstar/[PERSON_NAME]" at bounding box center [199, 143] width 47 height 5
select select "45"
select select "0"
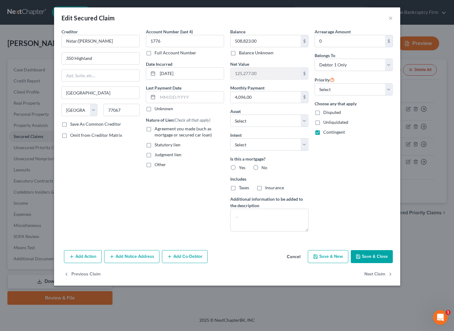
click at [375, 255] on button "Save & Close" at bounding box center [371, 256] width 42 height 13
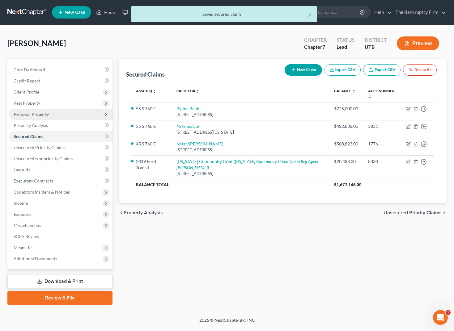
click at [43, 113] on span "Personal Property" at bounding box center [31, 113] width 35 height 5
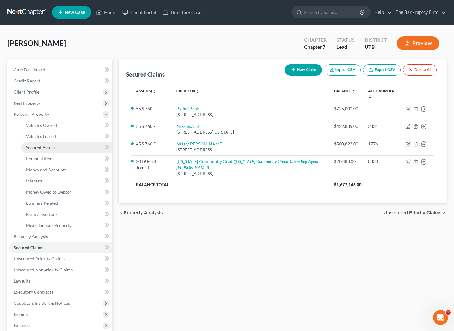
click at [57, 146] on link "Secured Assets" at bounding box center [66, 147] width 91 height 11
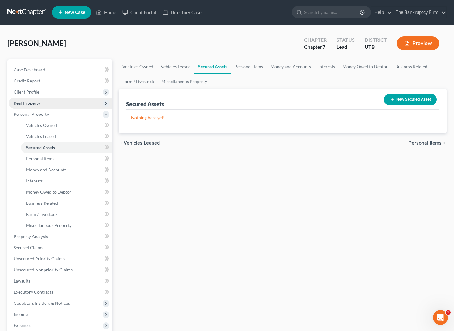
click at [30, 103] on span "Real Property" at bounding box center [27, 102] width 27 height 5
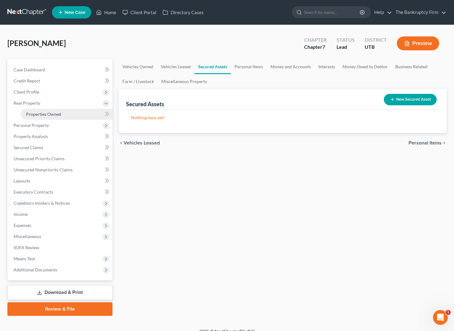
click at [56, 116] on span "Properties Owned" at bounding box center [43, 113] width 35 height 5
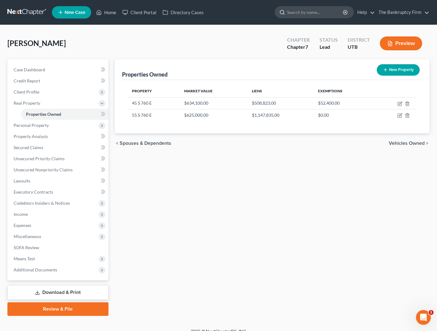
click at [303, 12] on input "search" at bounding box center [315, 11] width 57 height 11
type input "[PERSON_NAME]"
click at [205, 41] on div "[PERSON_NAME] Upgraded Chapter Chapter 7 Status Lead District UTB Preview" at bounding box center [218, 45] width 422 height 27
